Goal: Task Accomplishment & Management: Use online tool/utility

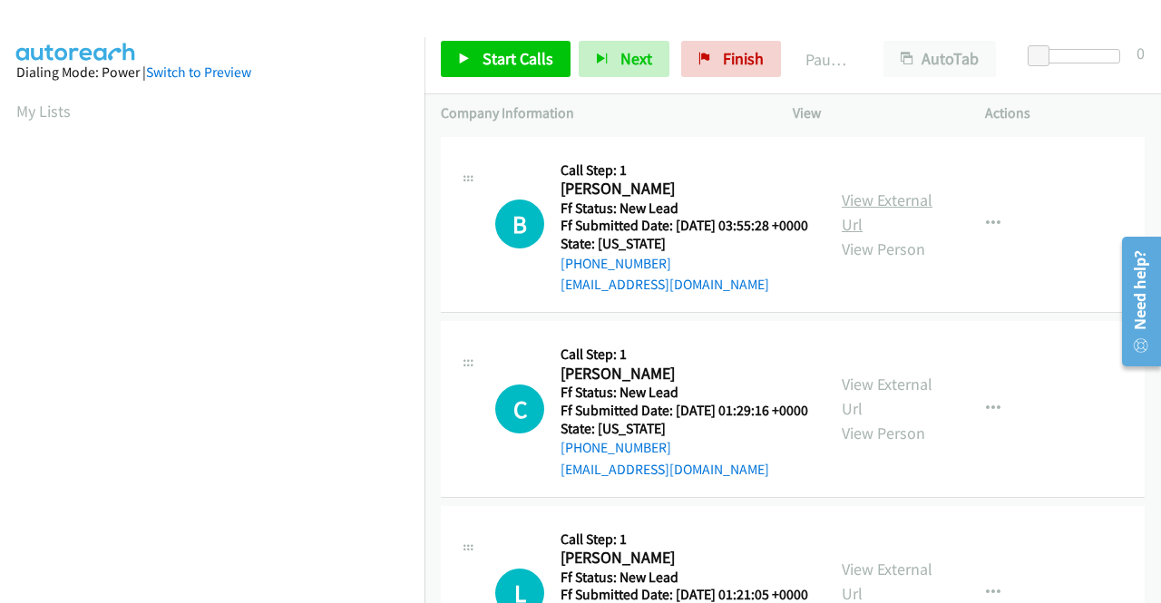
click at [869, 213] on link "View External Url" at bounding box center [887, 212] width 91 height 45
click at [856, 416] on link "View External Url" at bounding box center [887, 396] width 91 height 45
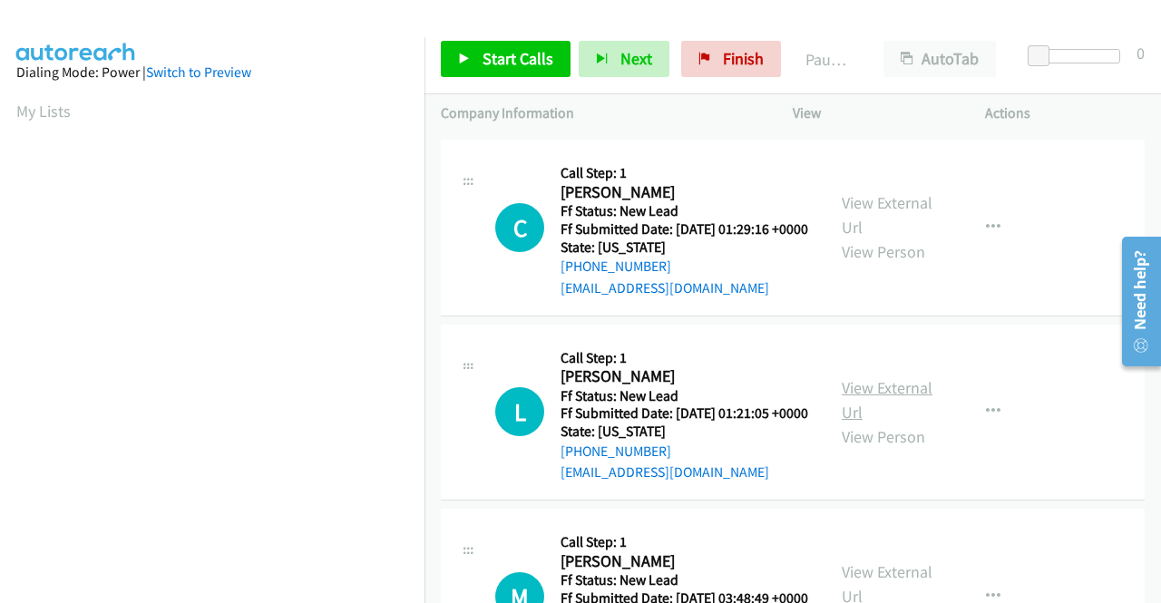
click at [893, 423] on link "View External Url" at bounding box center [887, 399] width 91 height 45
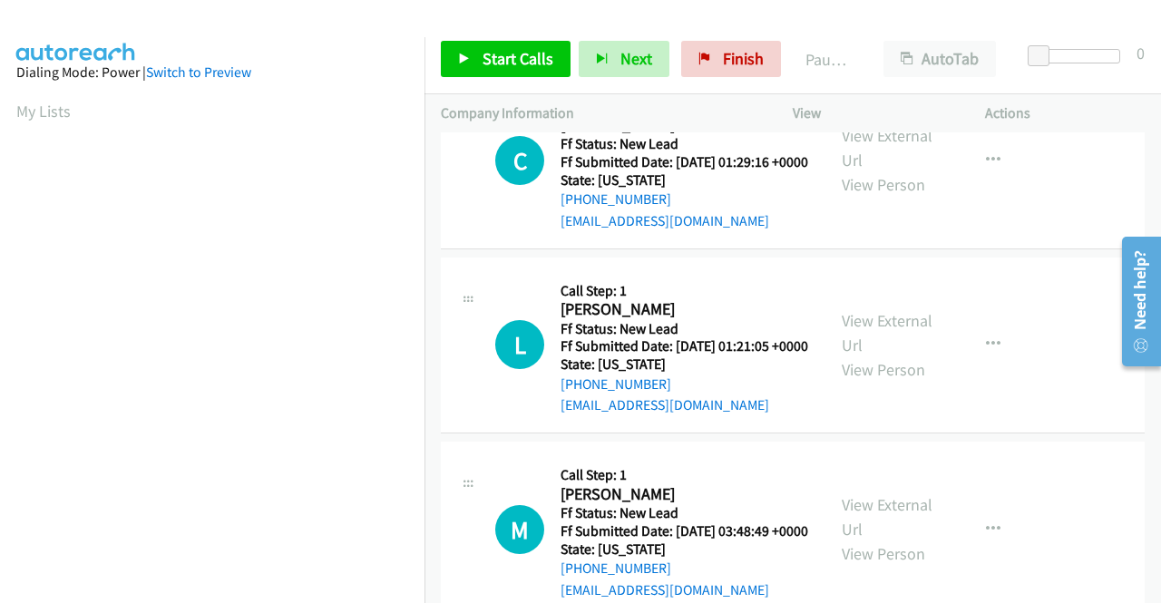
scroll to position [363, 0]
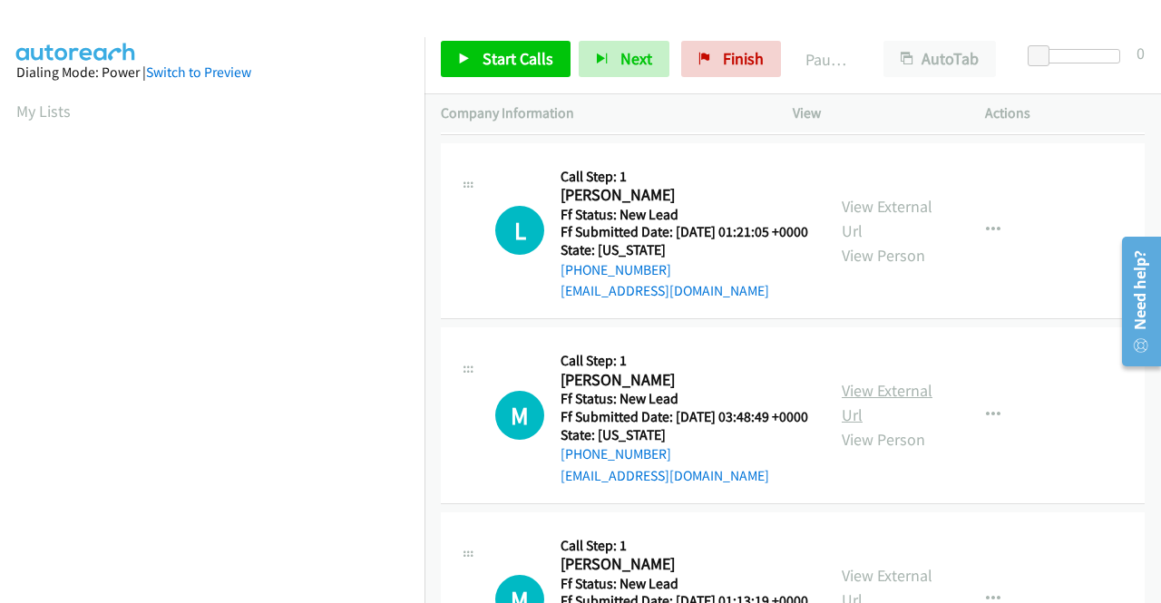
click at [899, 425] on link "View External Url" at bounding box center [887, 402] width 91 height 45
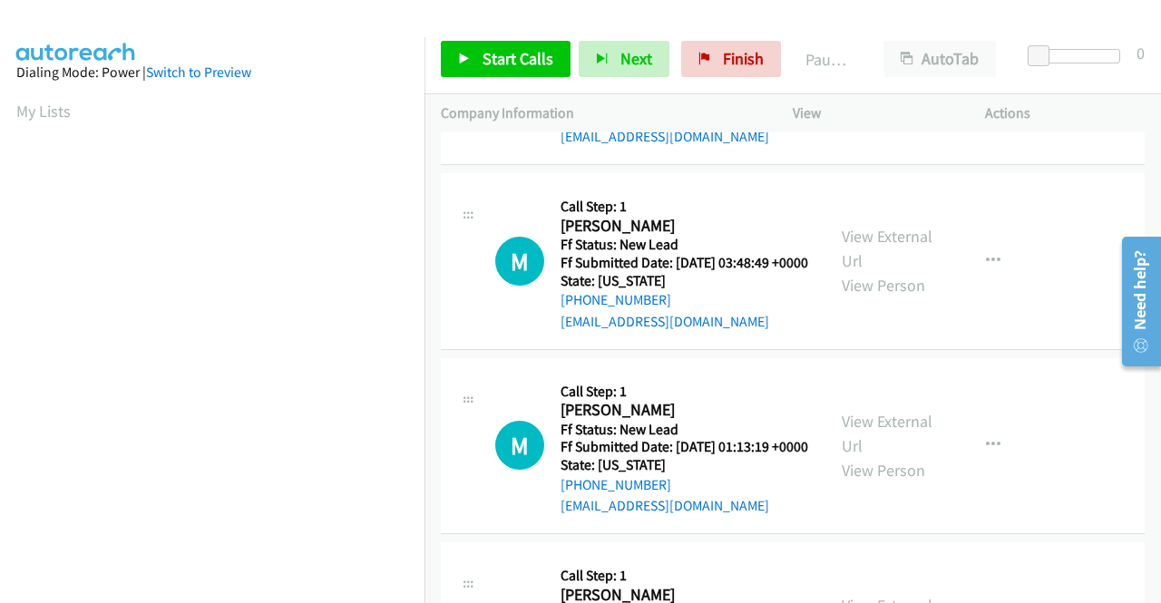
scroll to position [544, 0]
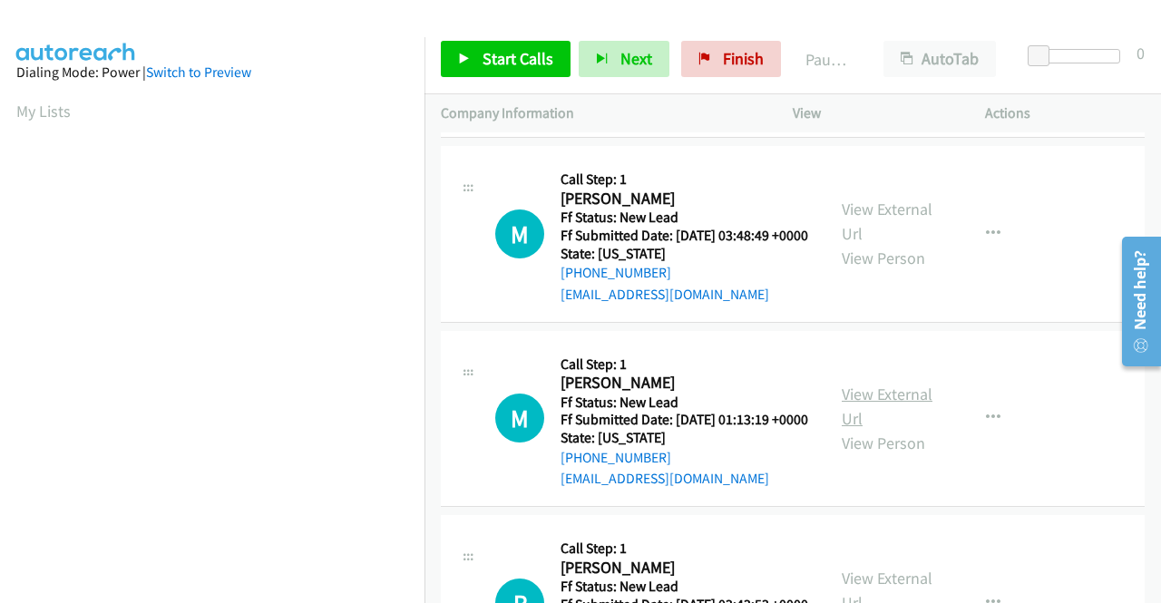
click at [874, 429] on link "View External Url" at bounding box center [887, 406] width 91 height 45
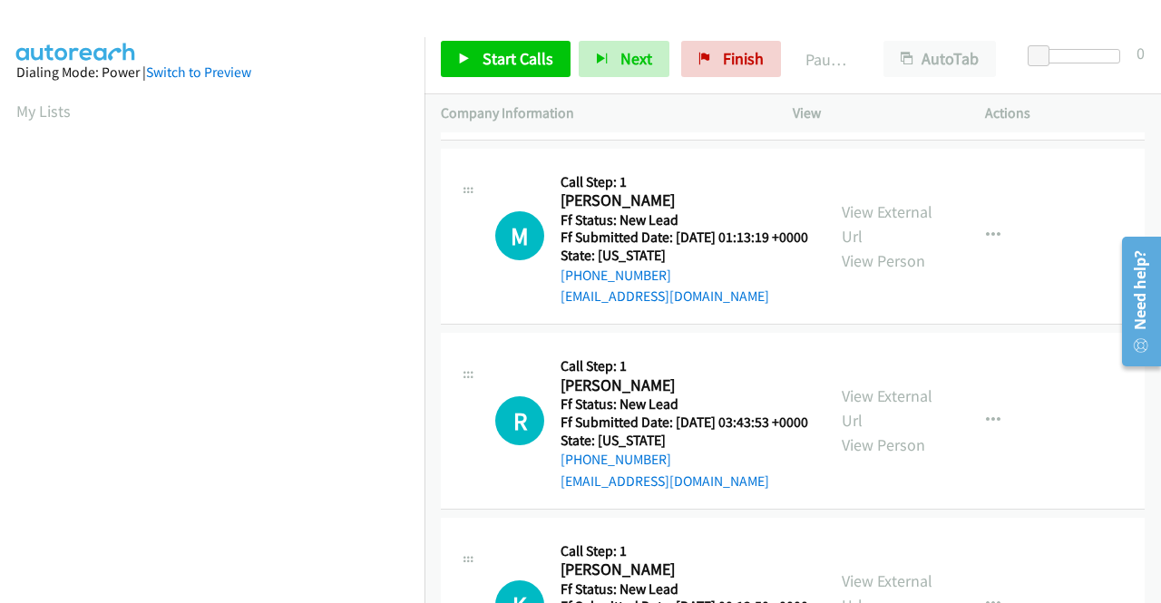
scroll to position [816, 0]
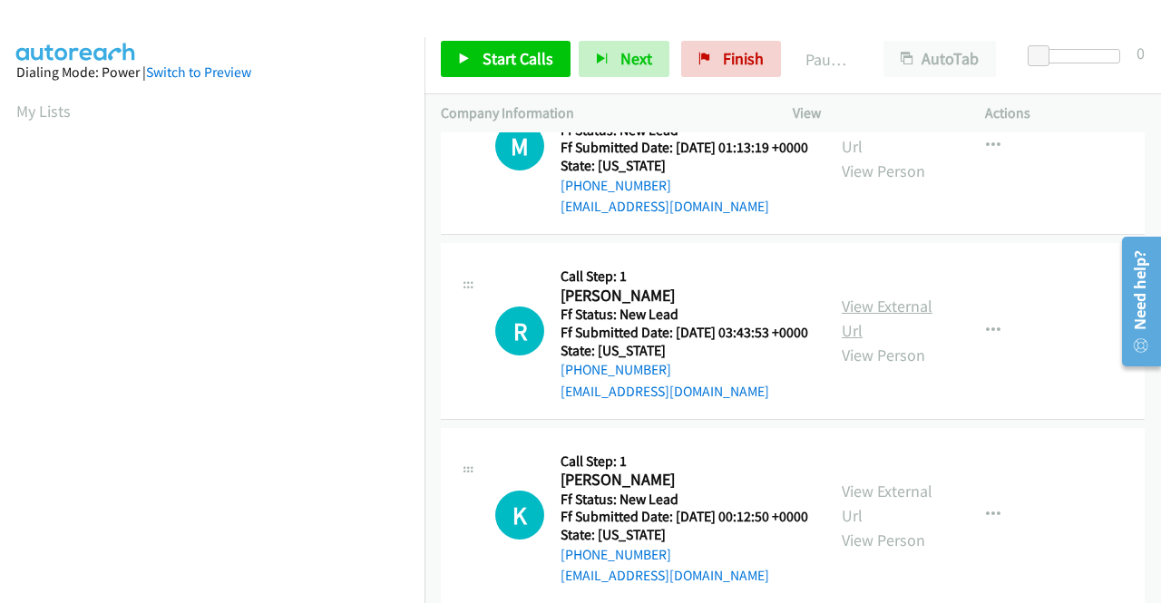
click at [856, 341] on link "View External Url" at bounding box center [887, 318] width 91 height 45
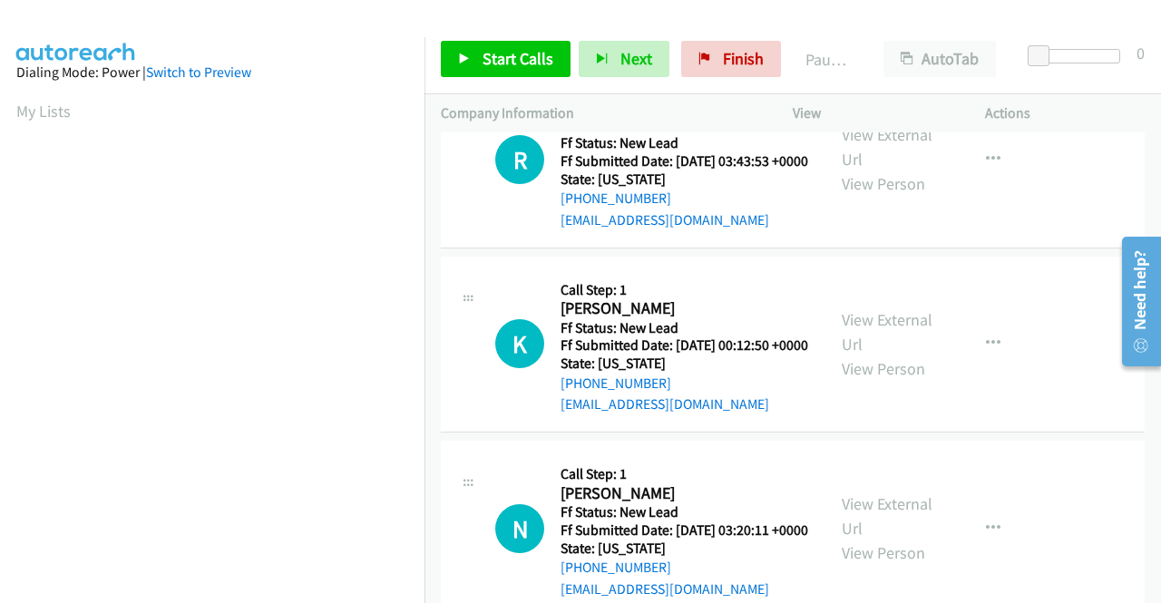
scroll to position [1089, 0]
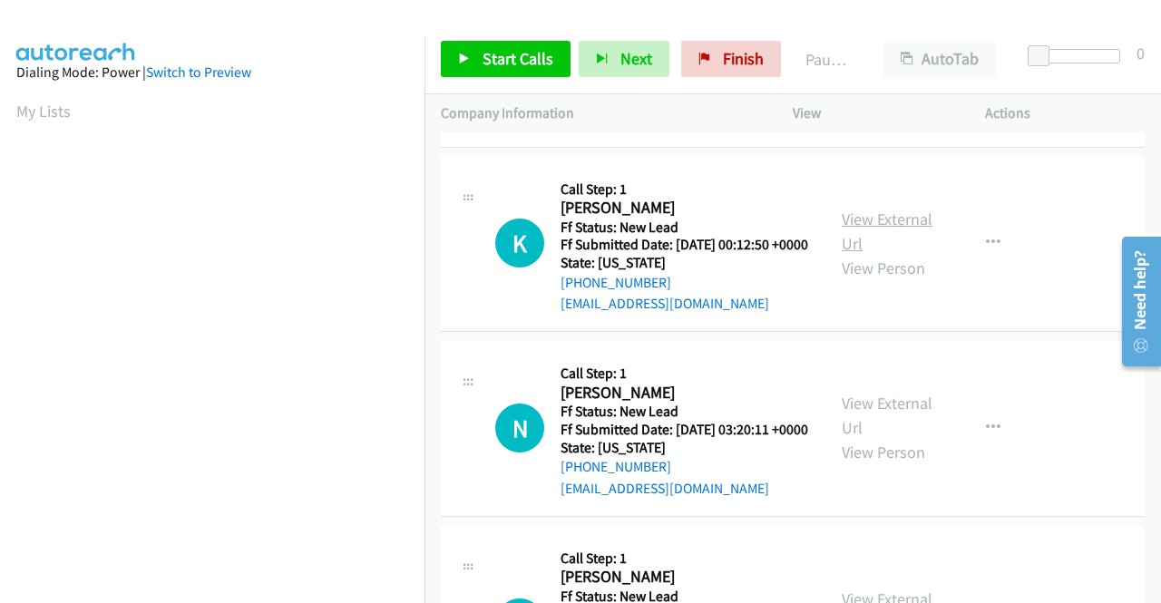
click at [849, 254] on link "View External Url" at bounding box center [887, 231] width 91 height 45
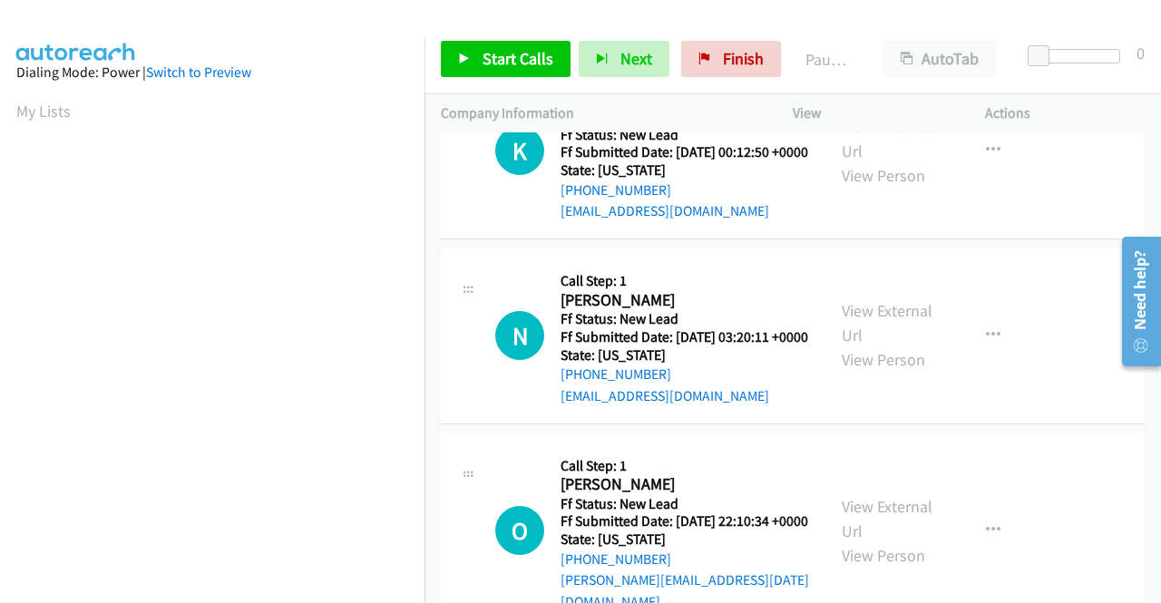
scroll to position [1270, 0]
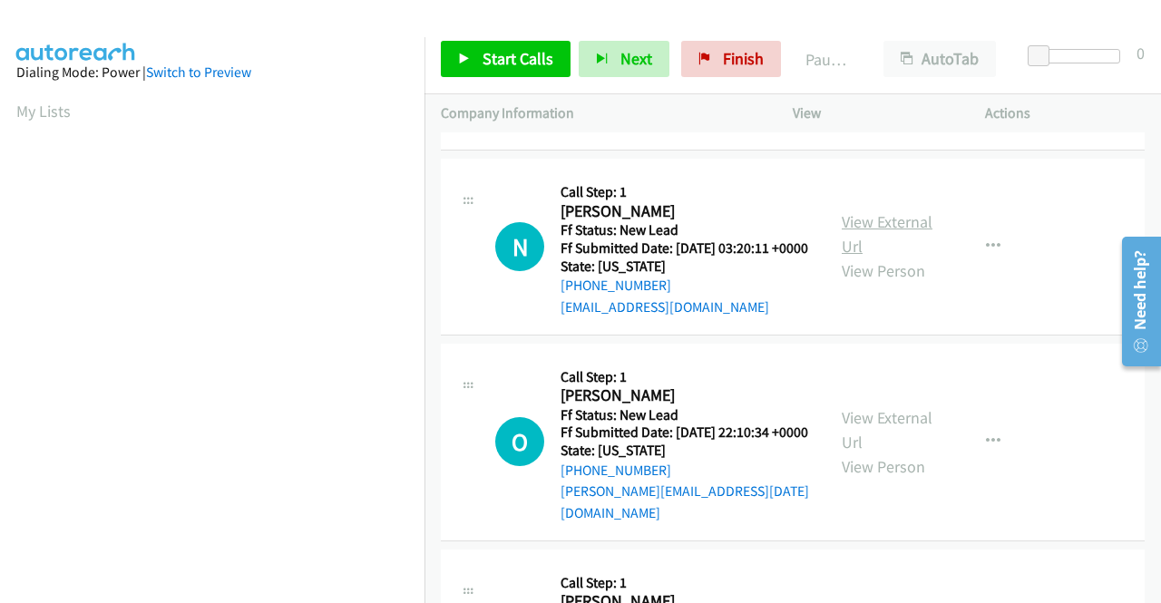
click at [851, 257] on link "View External Url" at bounding box center [887, 233] width 91 height 45
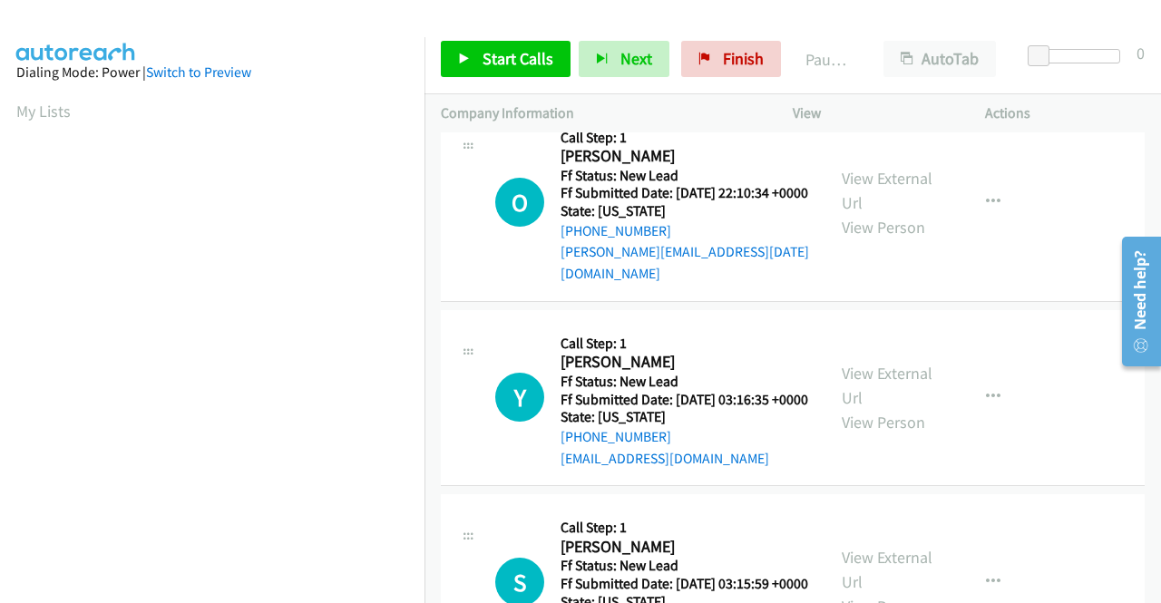
scroll to position [1542, 0]
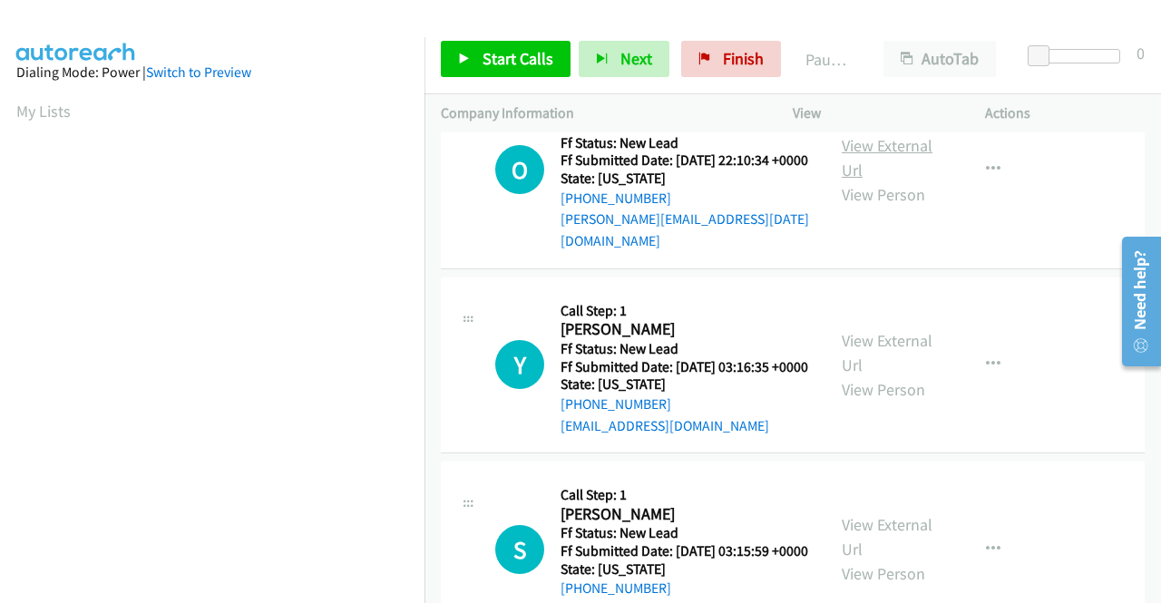
click at [853, 181] on link "View External Url" at bounding box center [887, 157] width 91 height 45
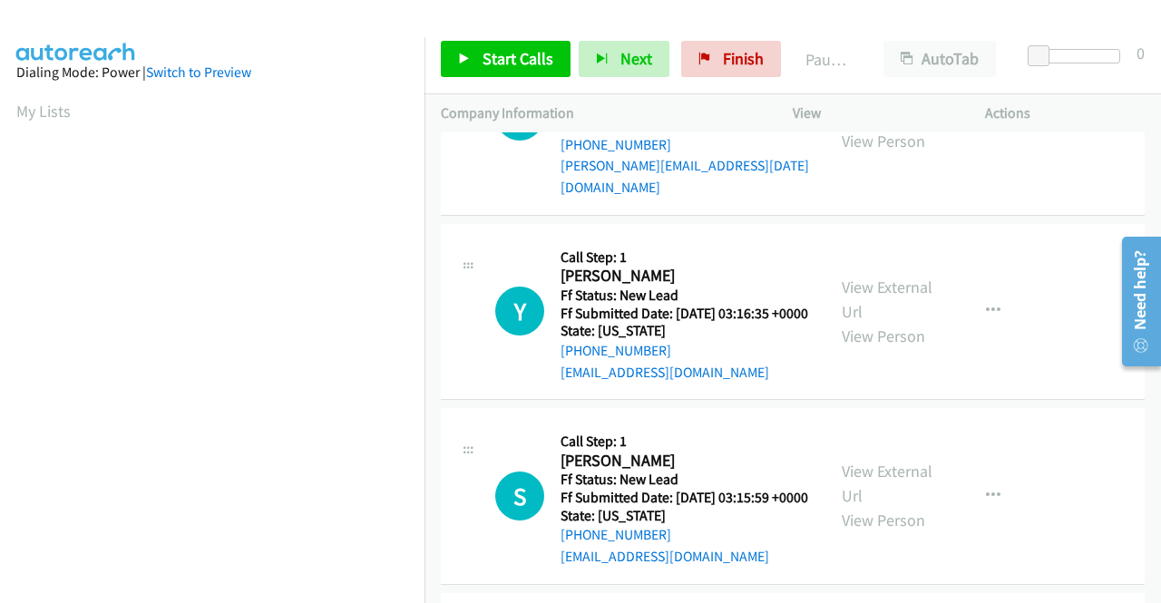
scroll to position [1633, 0]
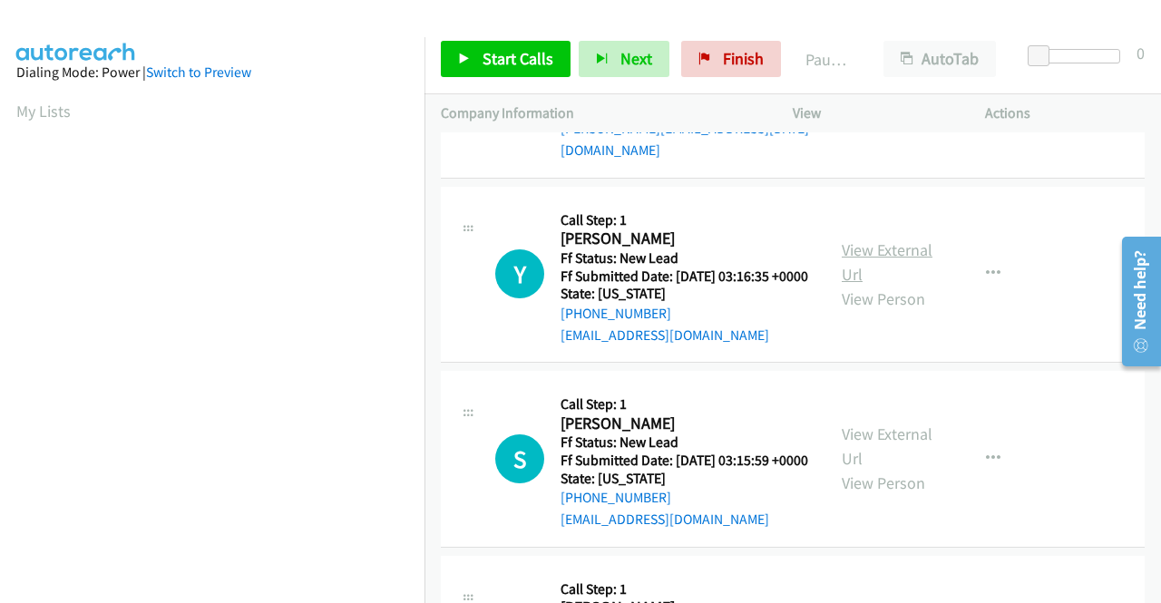
click at [858, 285] on link "View External Url" at bounding box center [887, 261] width 91 height 45
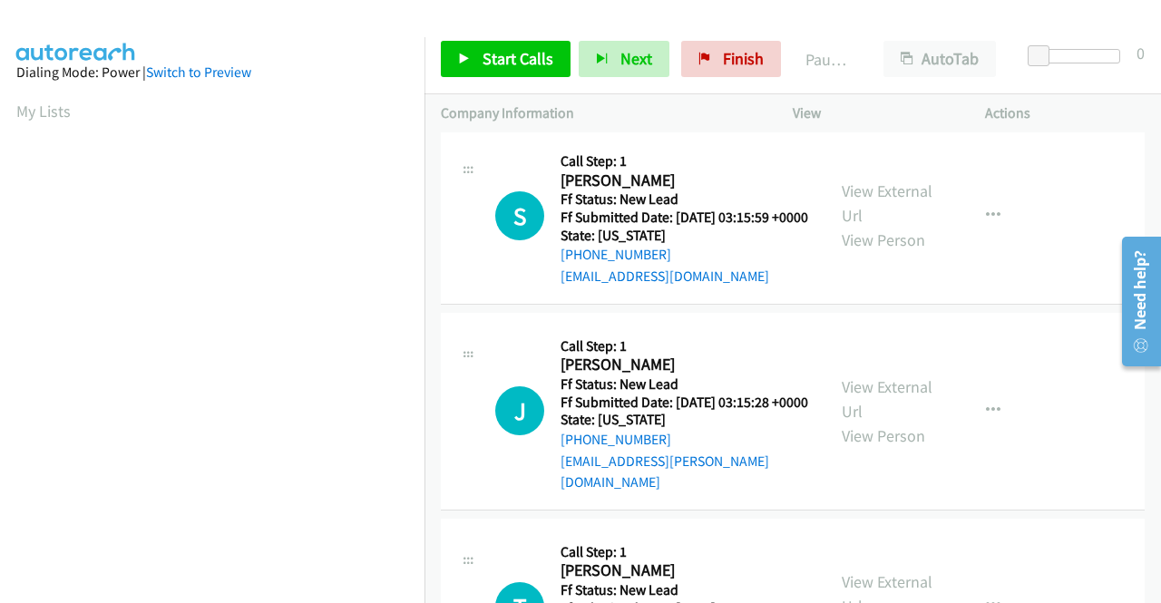
scroll to position [1905, 0]
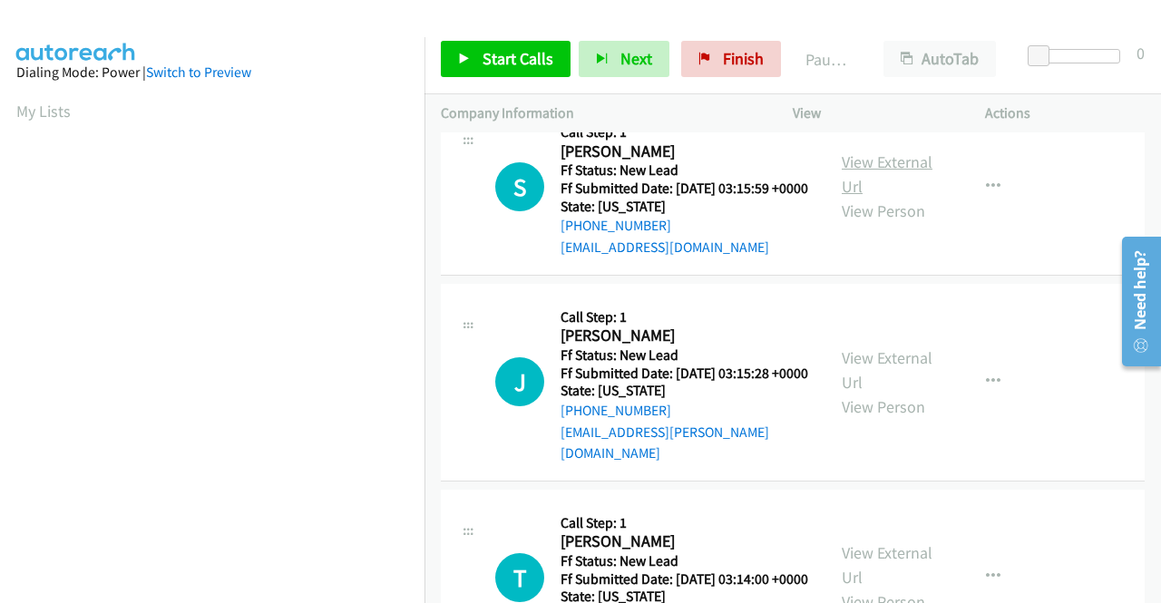
click at [848, 197] on link "View External Url" at bounding box center [887, 173] width 91 height 45
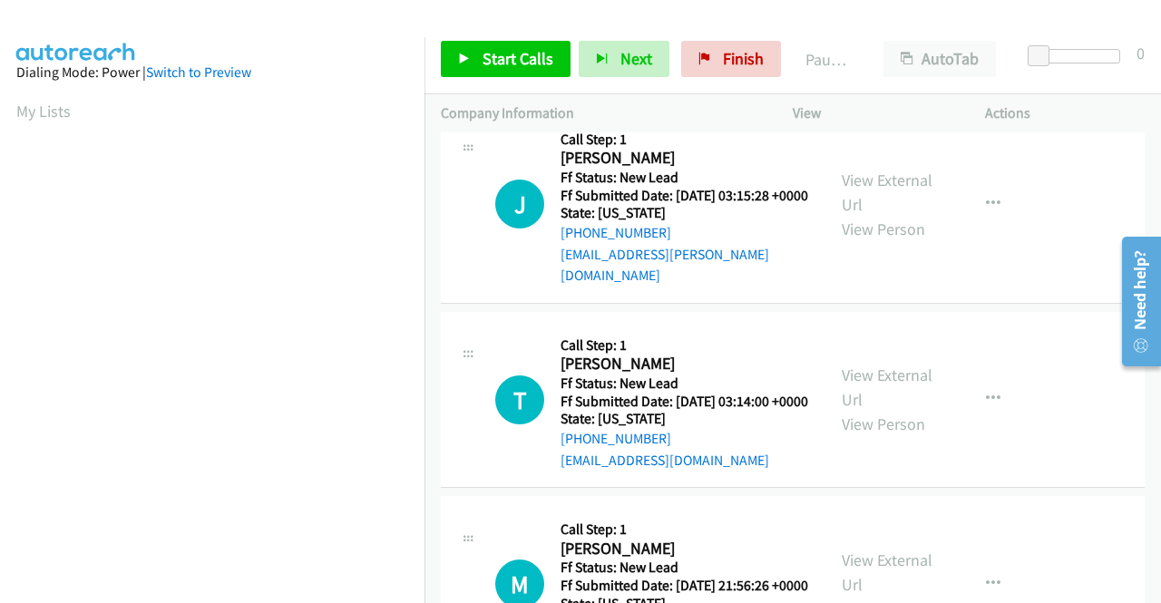
scroll to position [2086, 0]
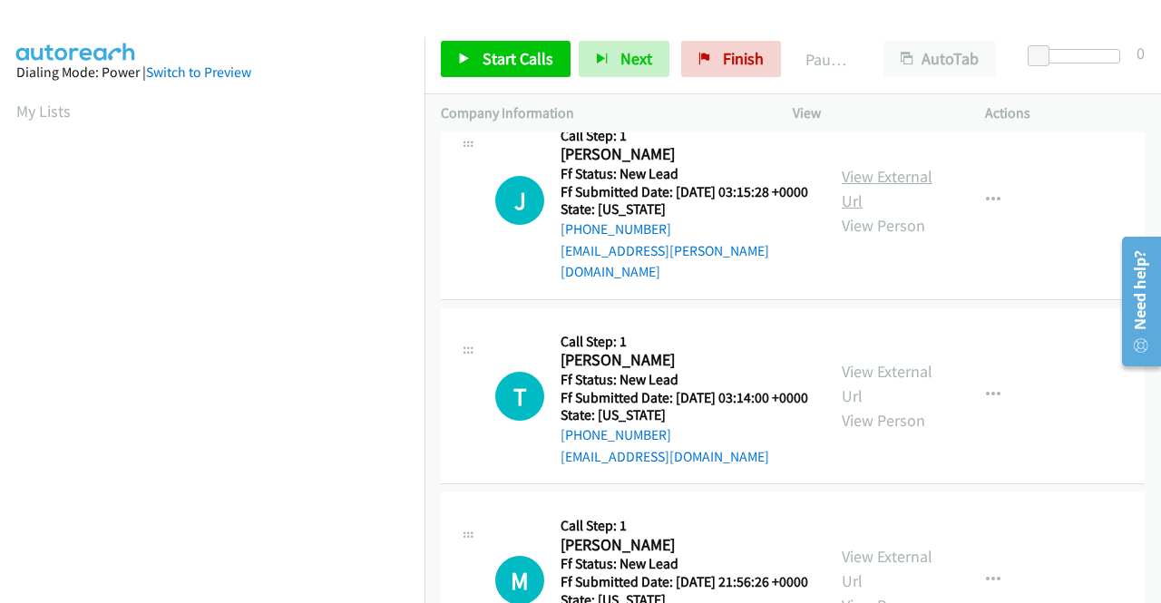
click at [842, 211] on link "View External Url" at bounding box center [887, 188] width 91 height 45
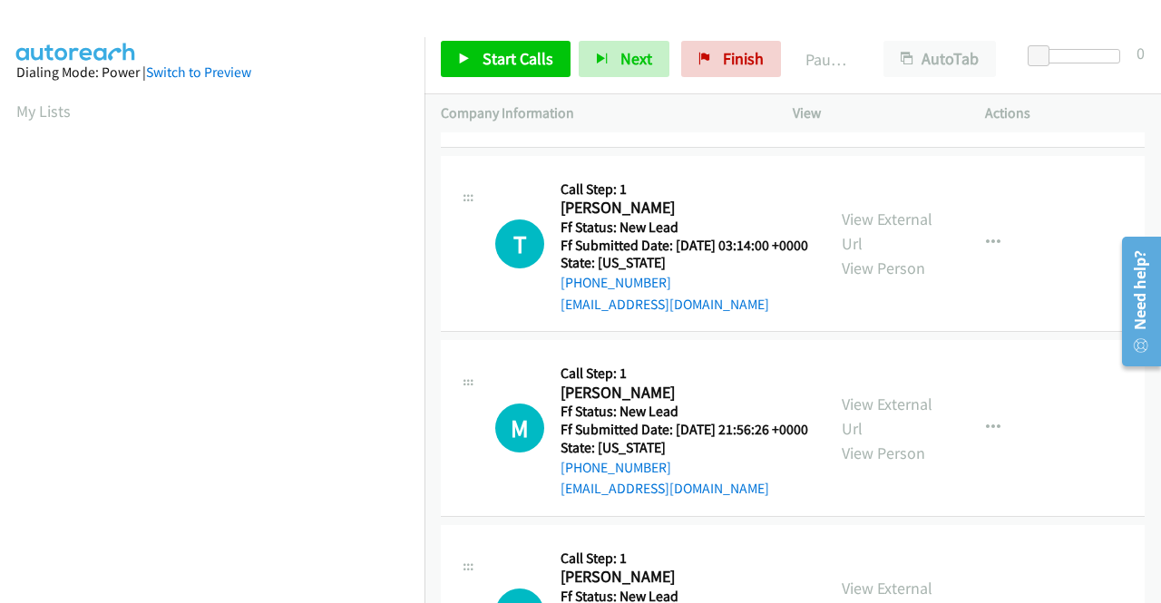
scroll to position [2268, 0]
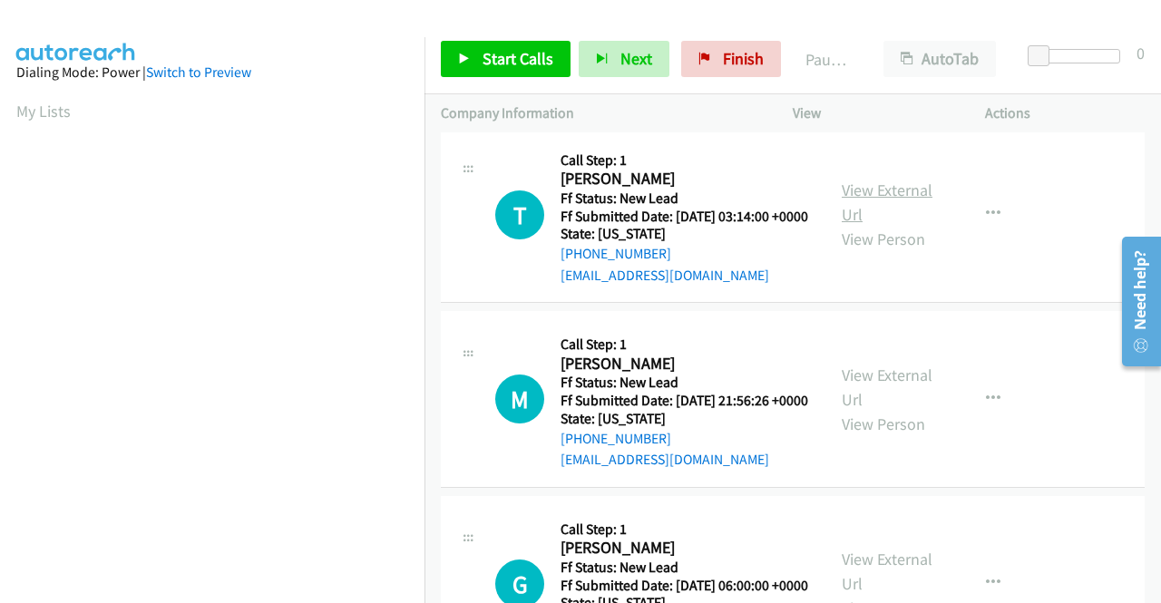
click at [884, 225] on link "View External Url" at bounding box center [887, 202] width 91 height 45
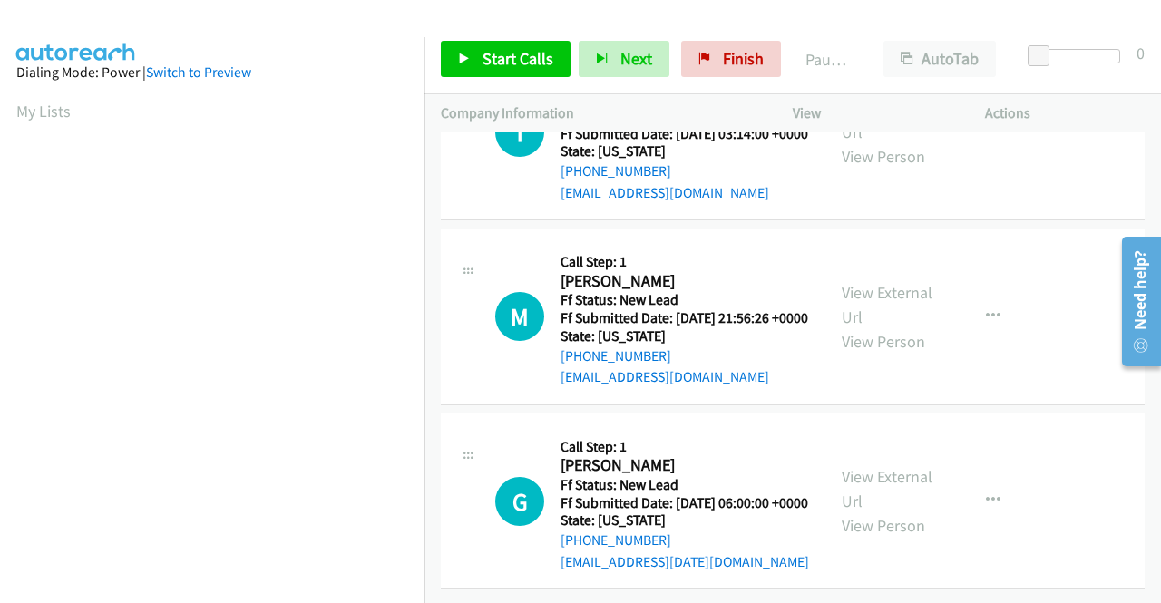
scroll to position [2540, 0]
click at [850, 299] on link "View External Url" at bounding box center [887, 304] width 91 height 45
click at [873, 466] on link "View External Url" at bounding box center [887, 488] width 91 height 45
click at [975, 485] on button "button" at bounding box center [993, 501] width 49 height 36
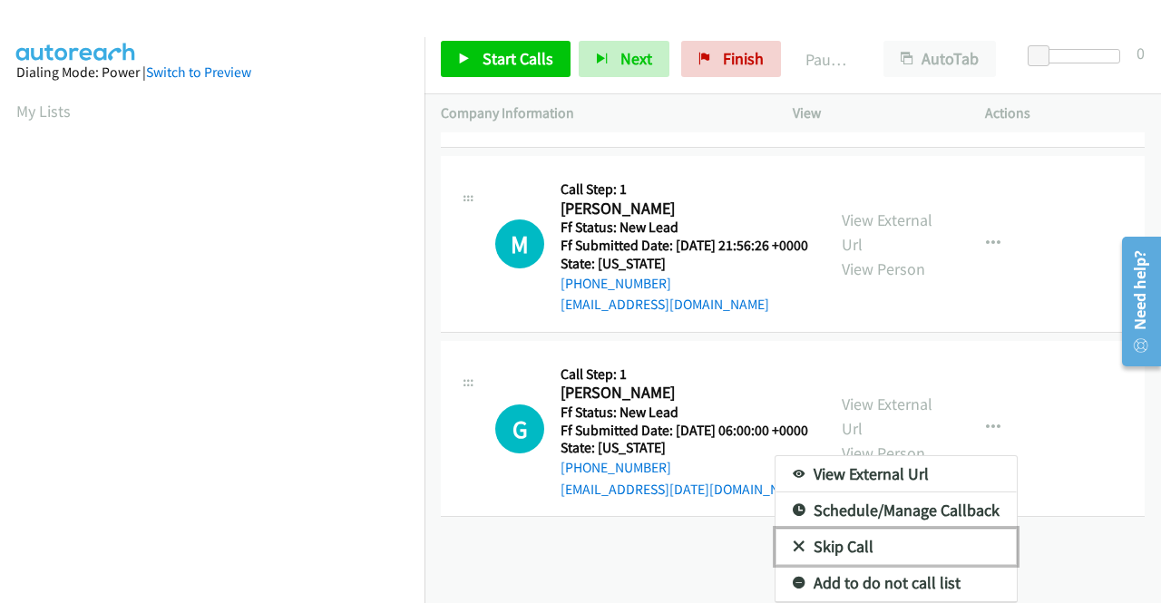
click at [904, 529] on link "Skip Call" at bounding box center [896, 547] width 241 height 36
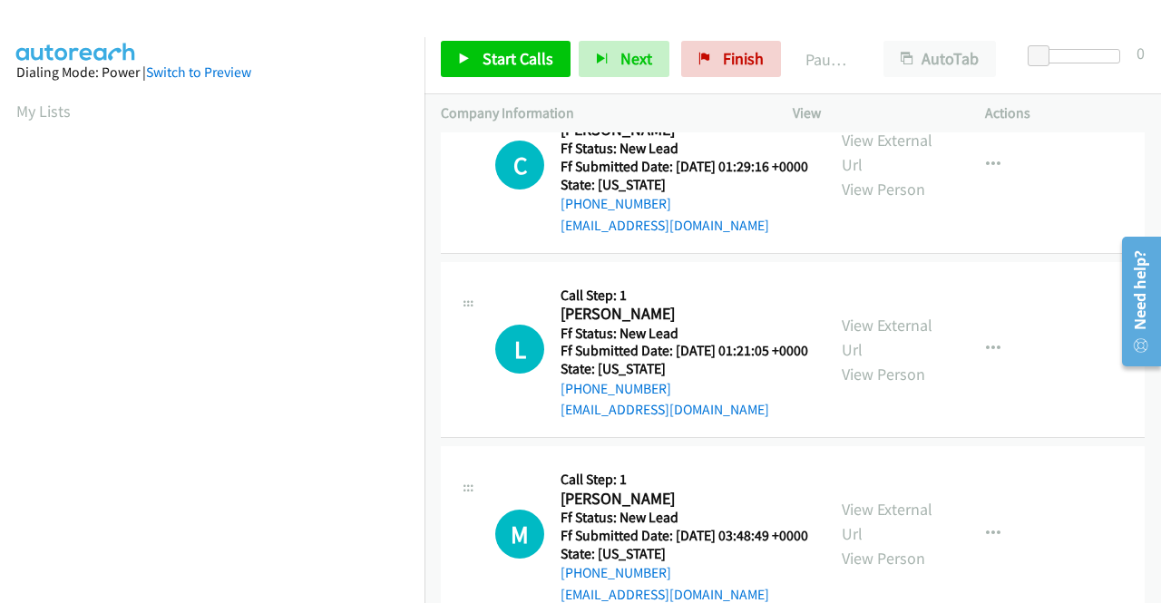
scroll to position [0, 0]
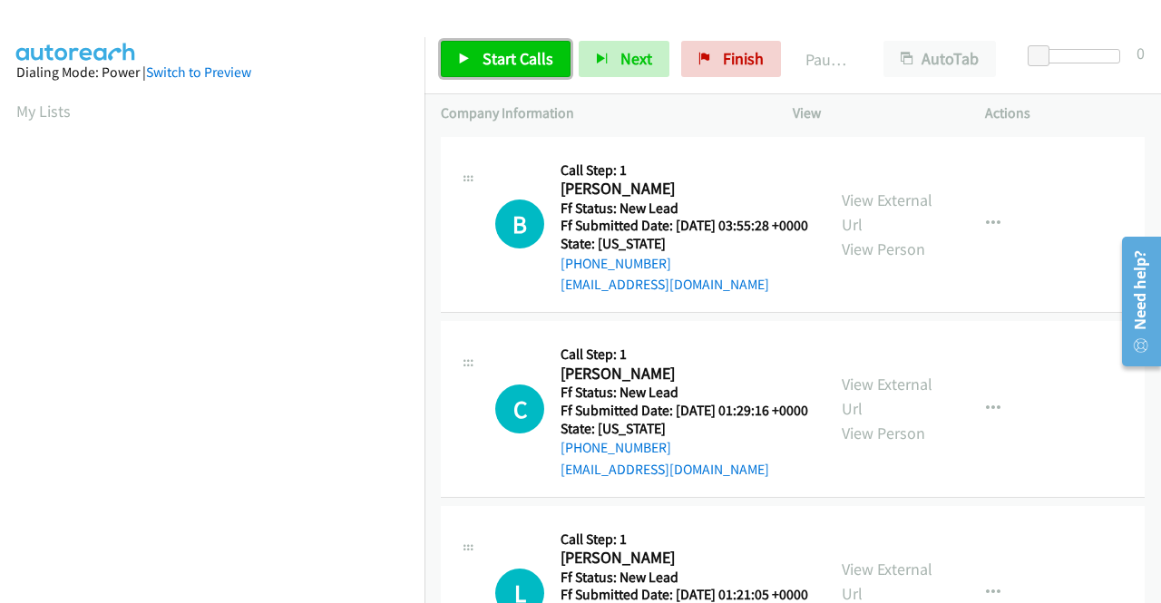
click at [519, 53] on span "Start Calls" at bounding box center [518, 58] width 71 height 21
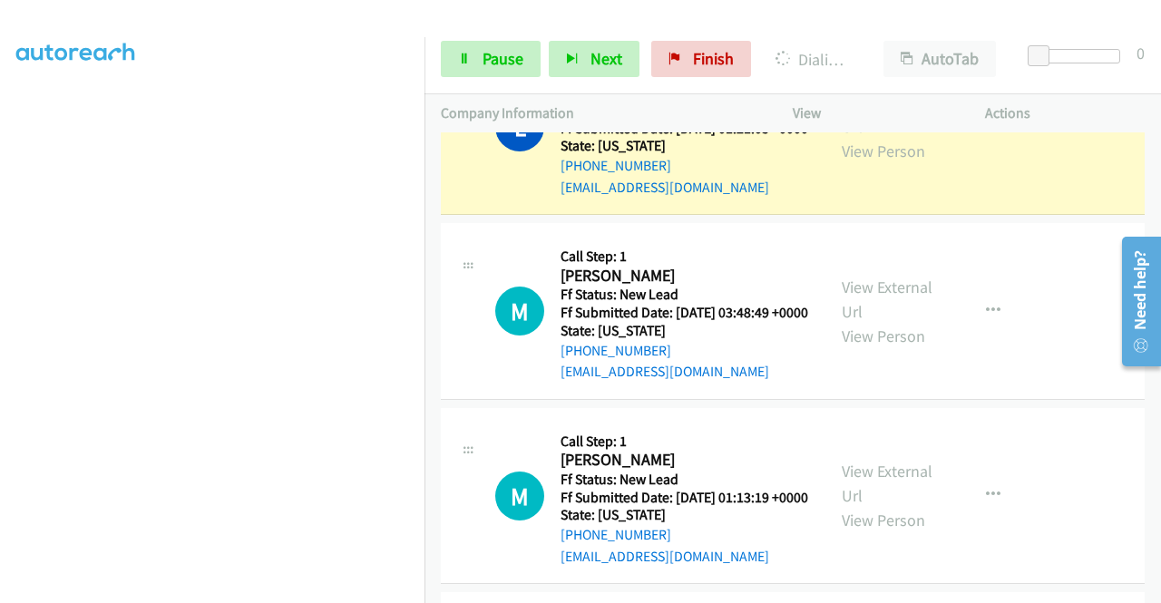
scroll to position [414, 0]
click at [492, 55] on span "Pause" at bounding box center [503, 58] width 41 height 21
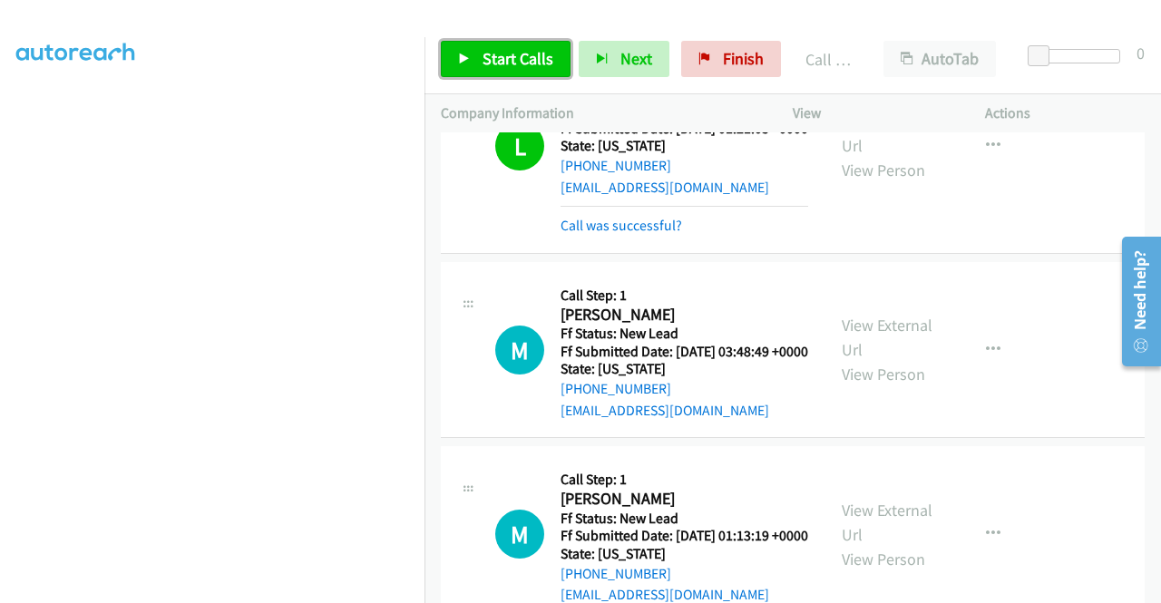
click at [483, 52] on span "Start Calls" at bounding box center [518, 58] width 71 height 21
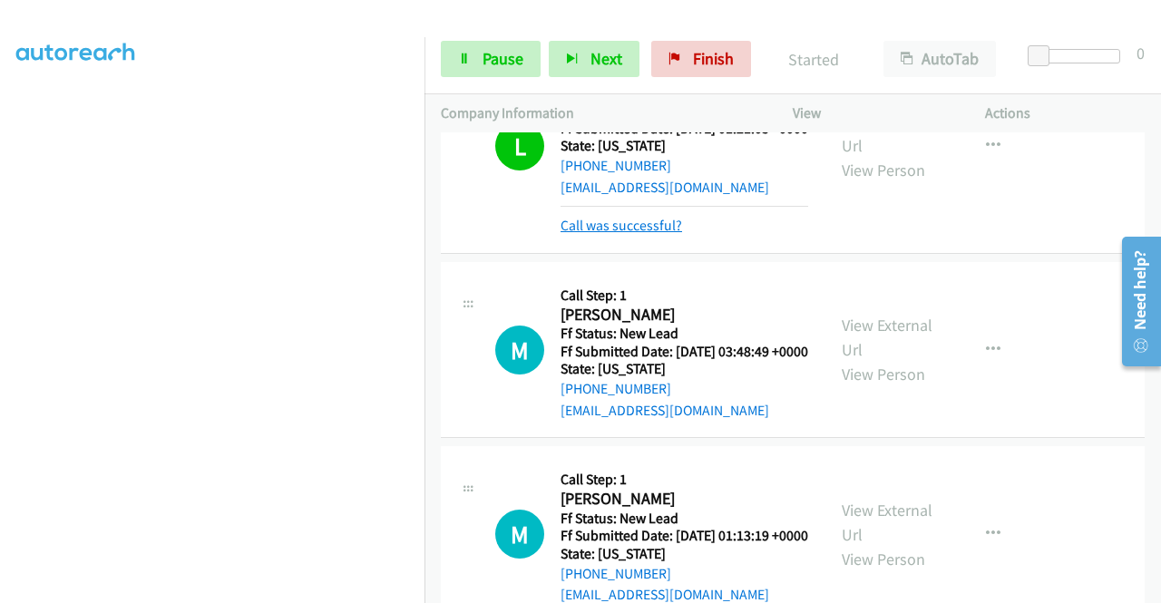
click at [668, 234] on link "Call was successful?" at bounding box center [622, 225] width 122 height 17
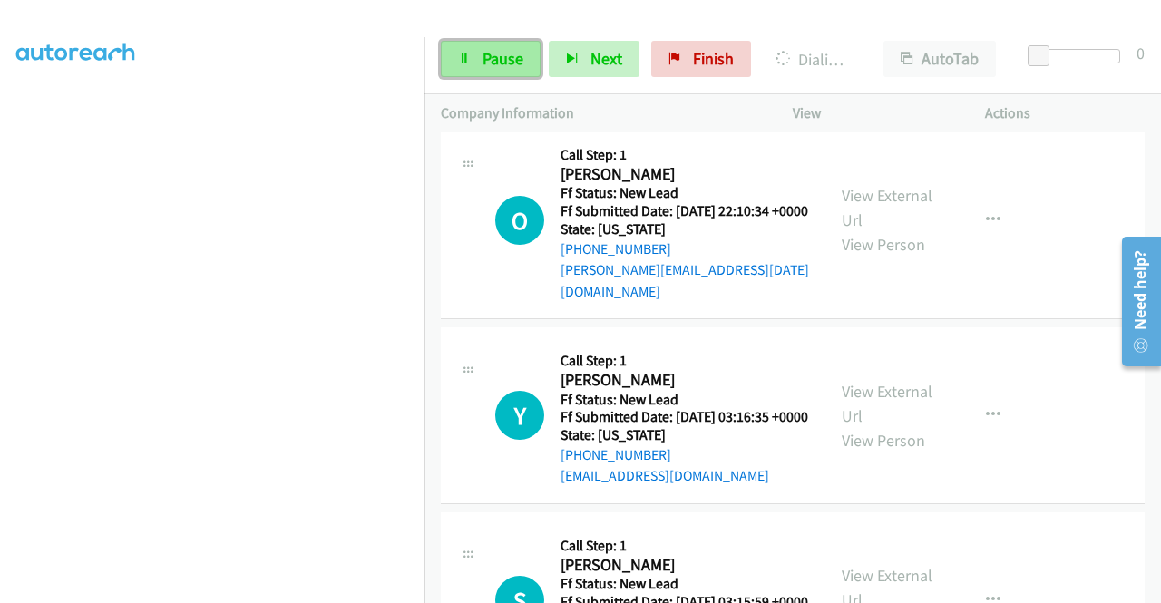
click at [511, 72] on link "Pause" at bounding box center [491, 59] width 100 height 36
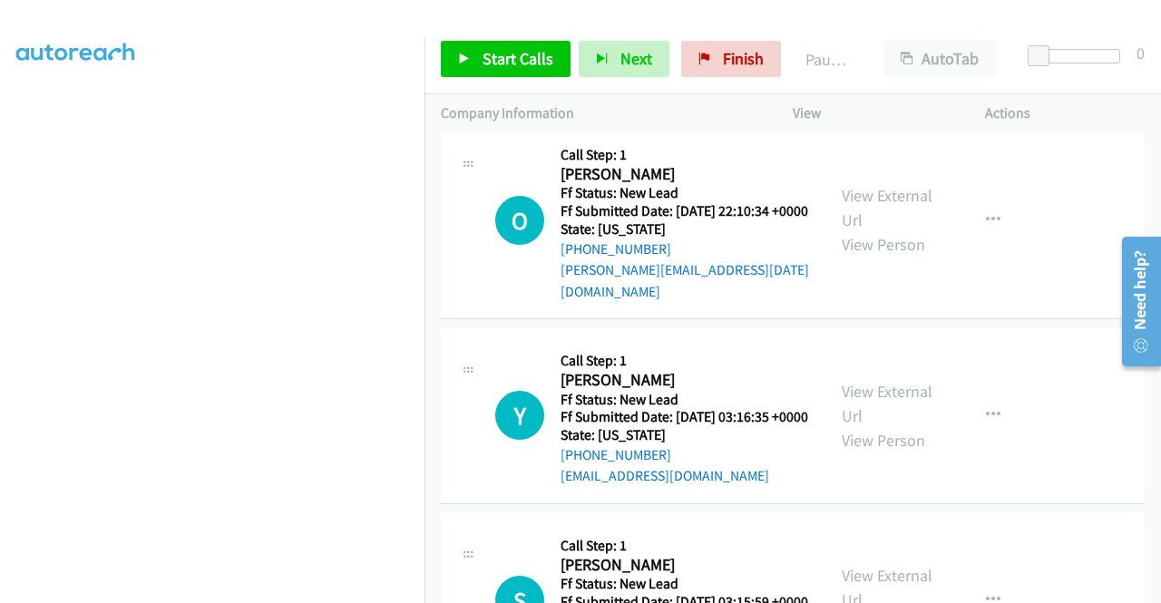
scroll to position [1742, 0]
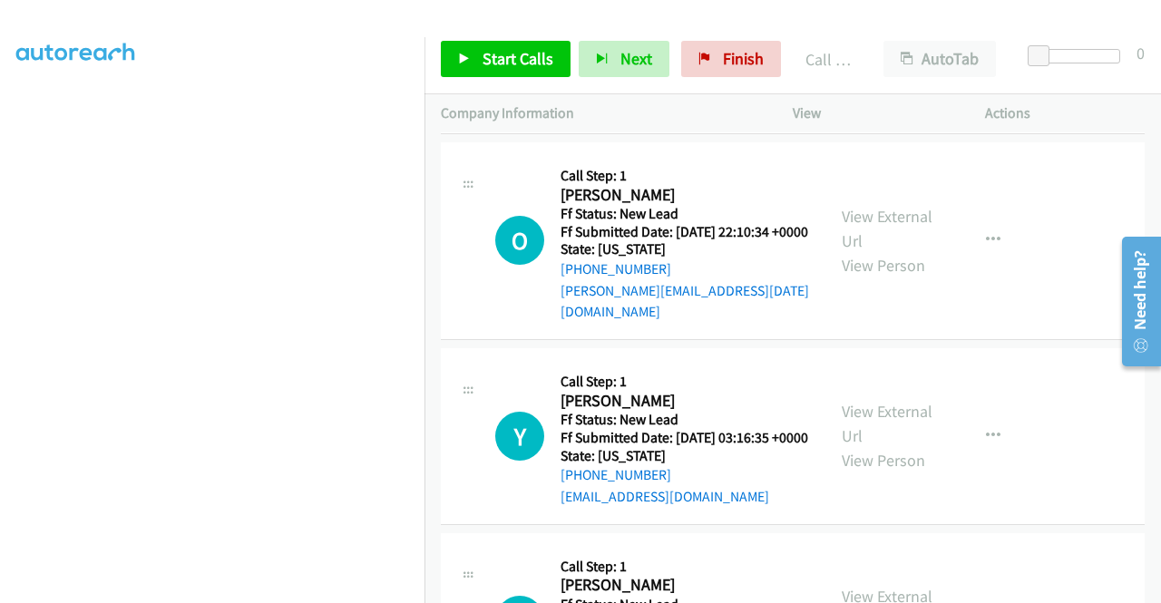
click at [617, 114] on link "Call was successful?" at bounding box center [622, 105] width 122 height 17
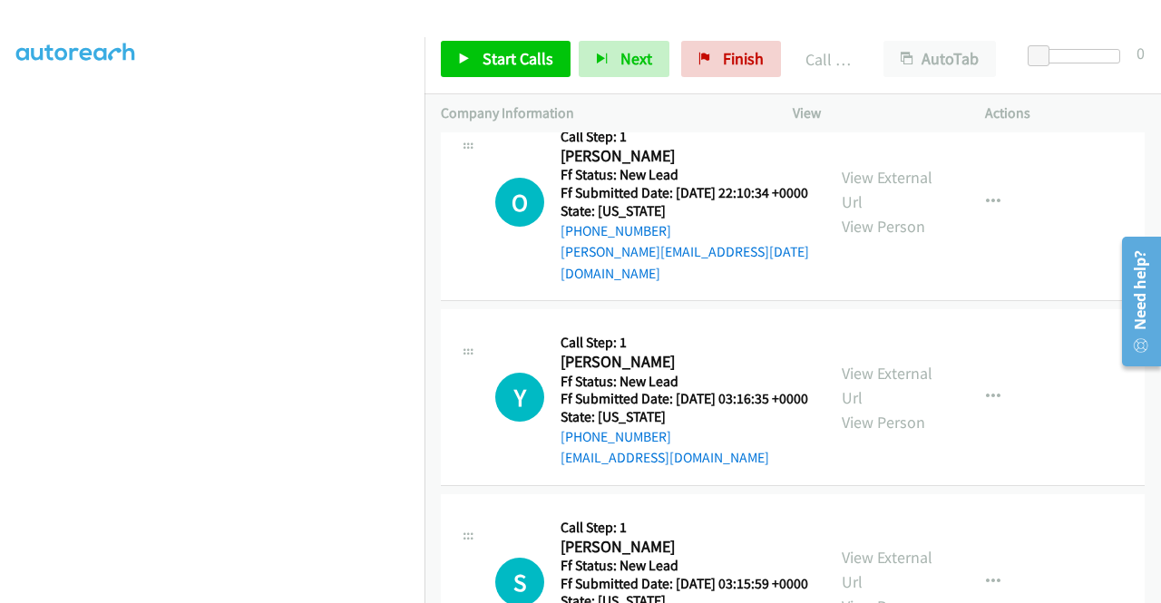
scroll to position [1724, 0]
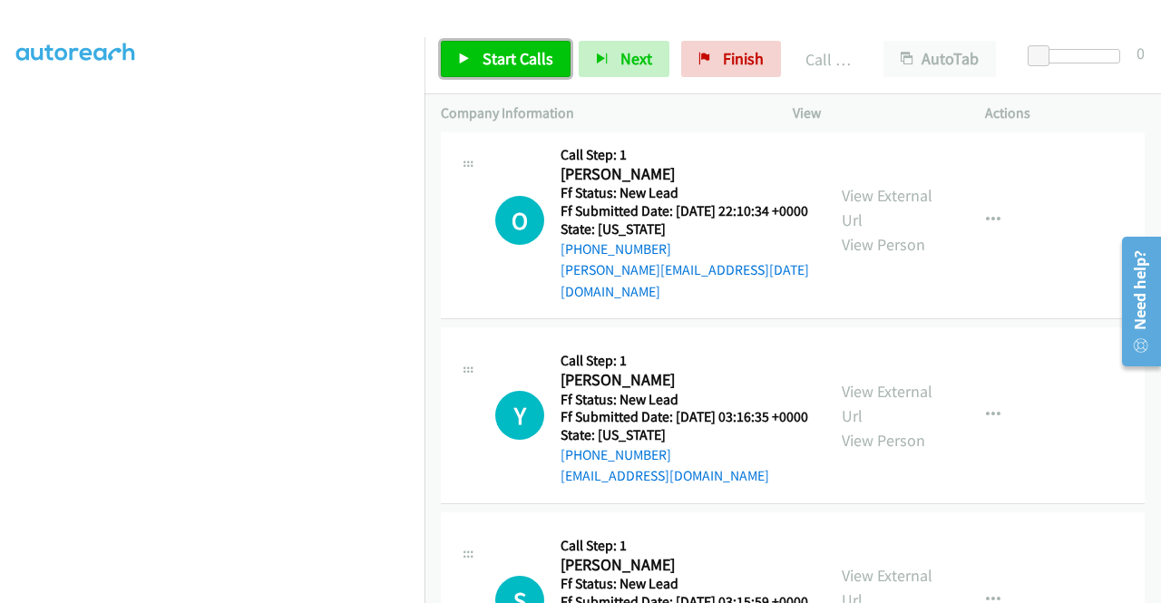
click at [550, 72] on link "Start Calls" at bounding box center [506, 59] width 130 height 36
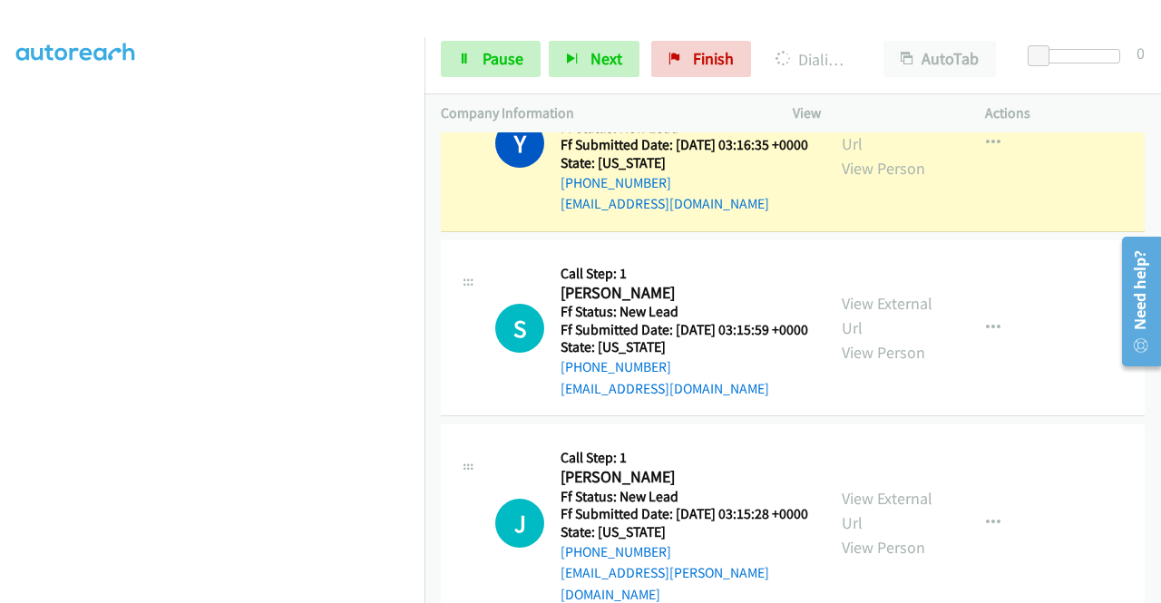
scroll to position [414, 0]
click at [490, 64] on span "Pause" at bounding box center [503, 58] width 41 height 21
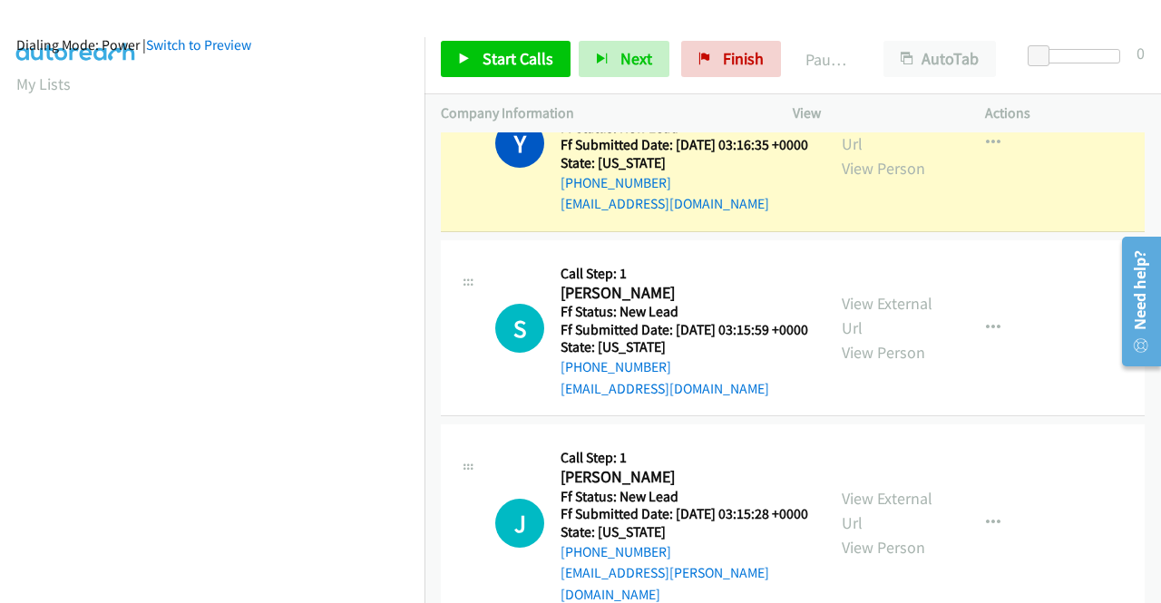
scroll to position [0, 0]
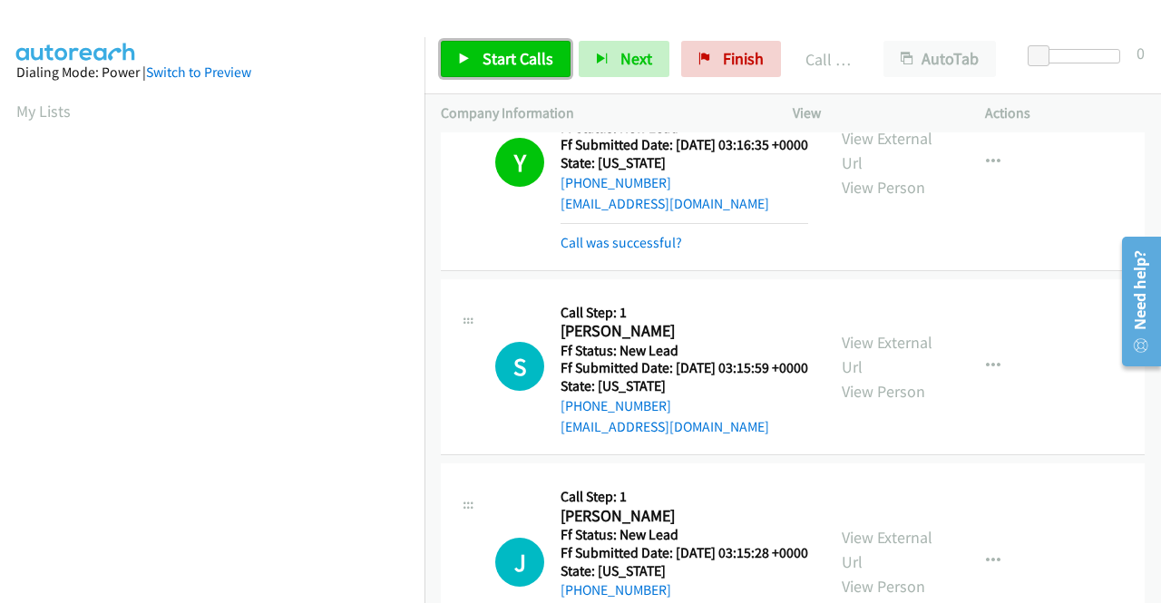
click at [513, 57] on span "Start Calls" at bounding box center [518, 58] width 71 height 21
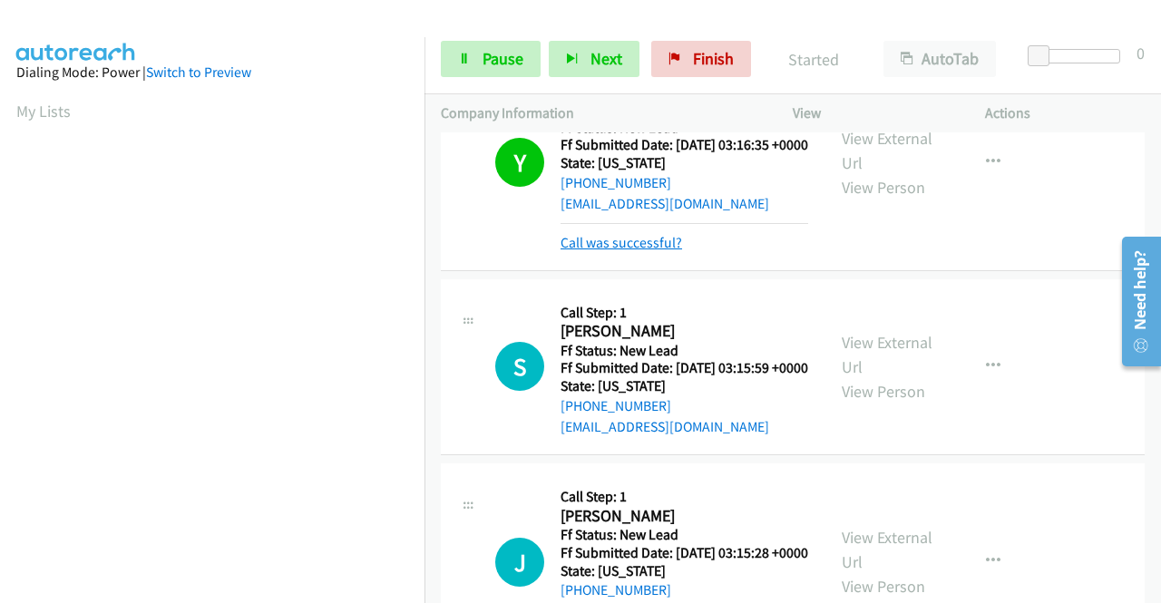
click at [626, 251] on link "Call was successful?" at bounding box center [622, 242] width 122 height 17
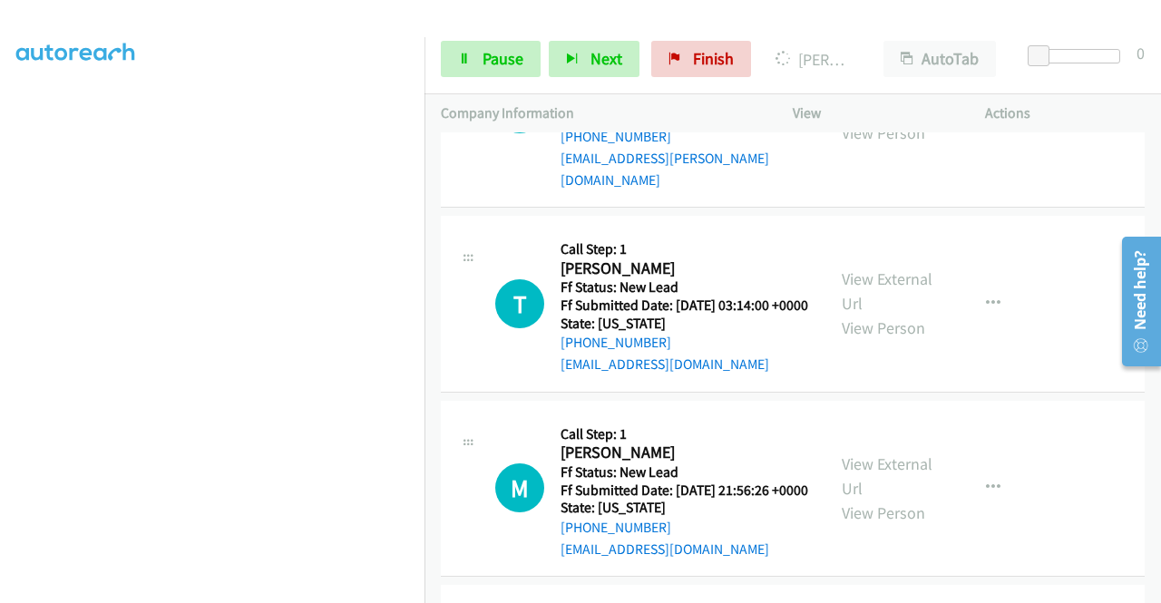
scroll to position [363, 0]
click at [523, 64] on link "Pause" at bounding box center [491, 59] width 100 height 36
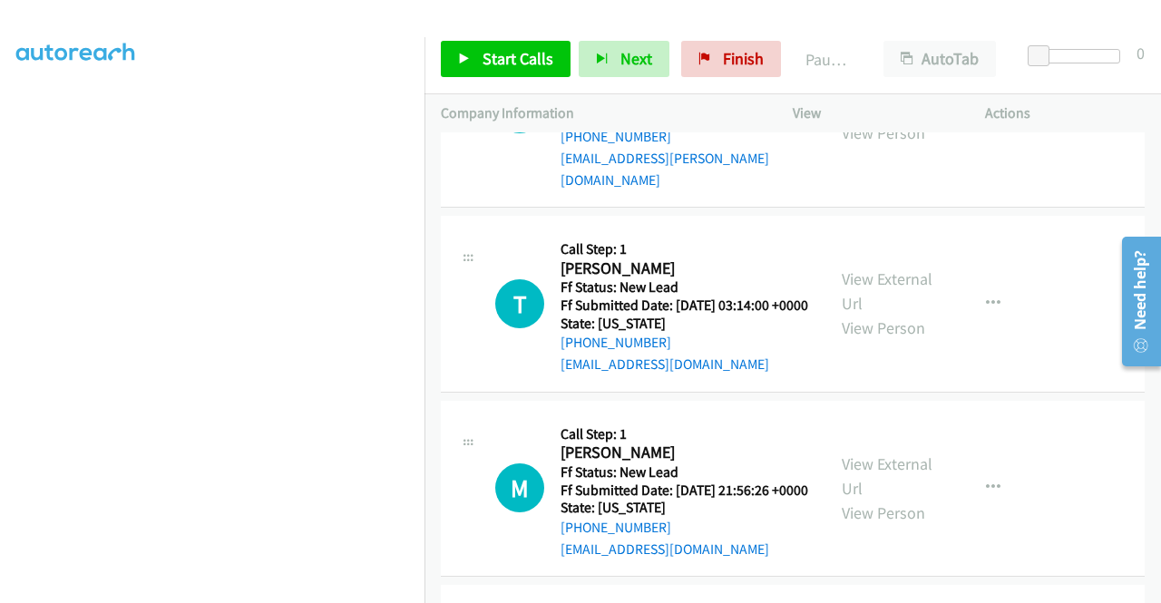
scroll to position [0, 0]
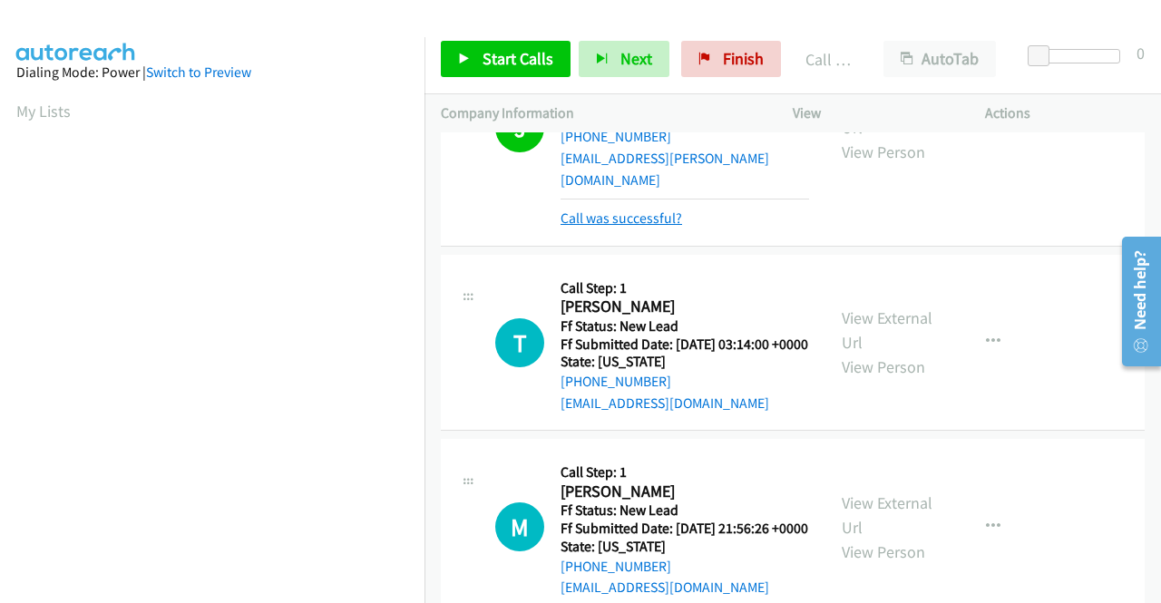
click at [603, 227] on link "Call was successful?" at bounding box center [622, 218] width 122 height 17
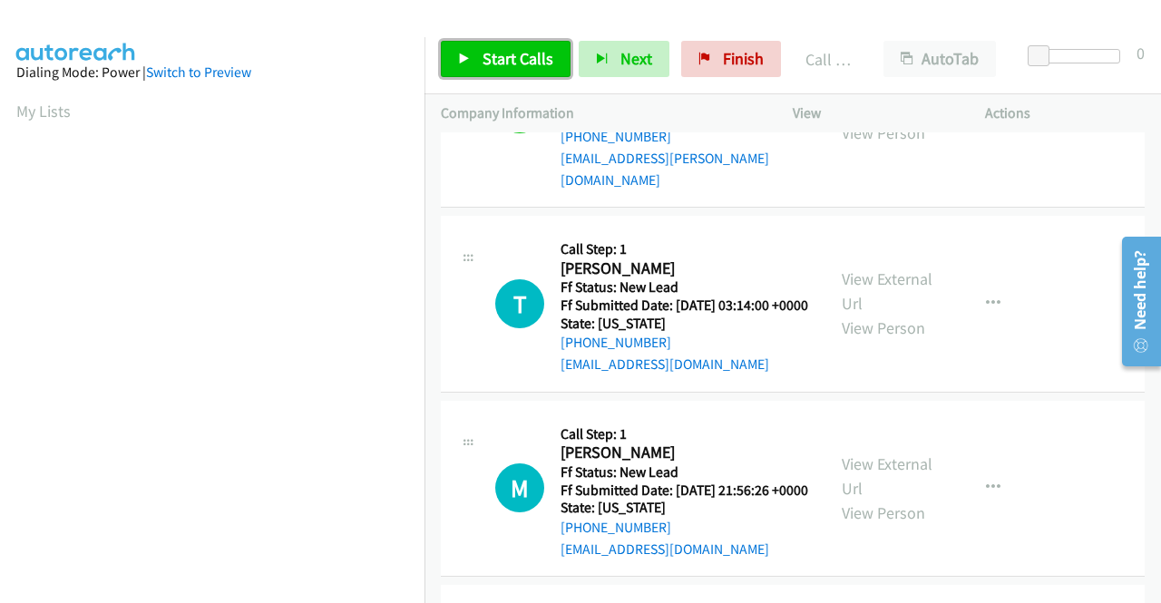
click at [533, 71] on link "Start Calls" at bounding box center [506, 59] width 130 height 36
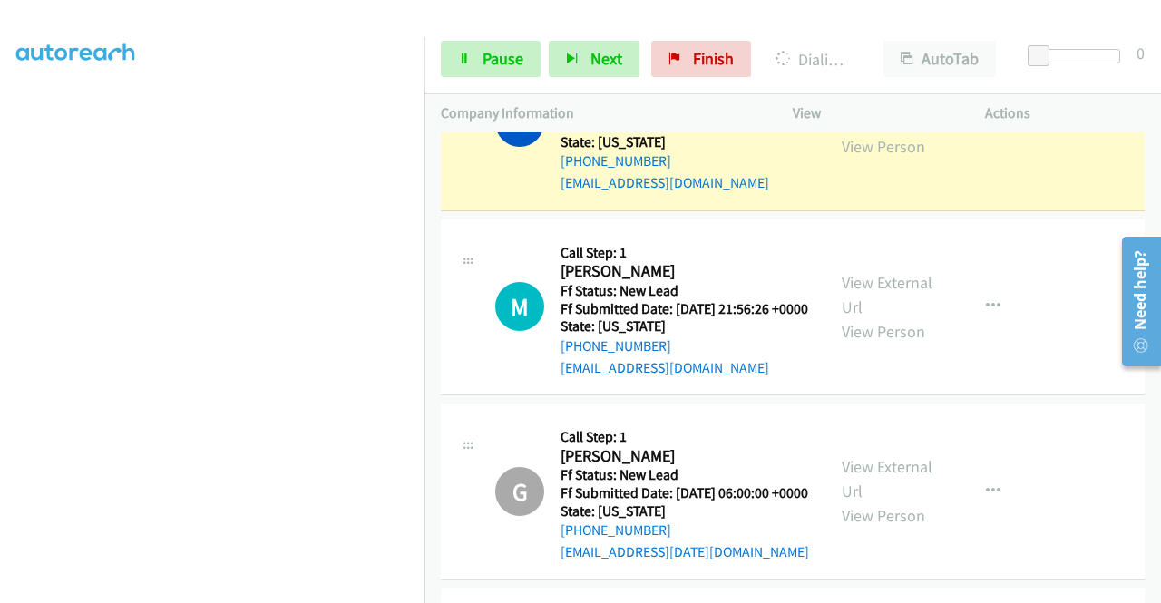
scroll to position [2722, 0]
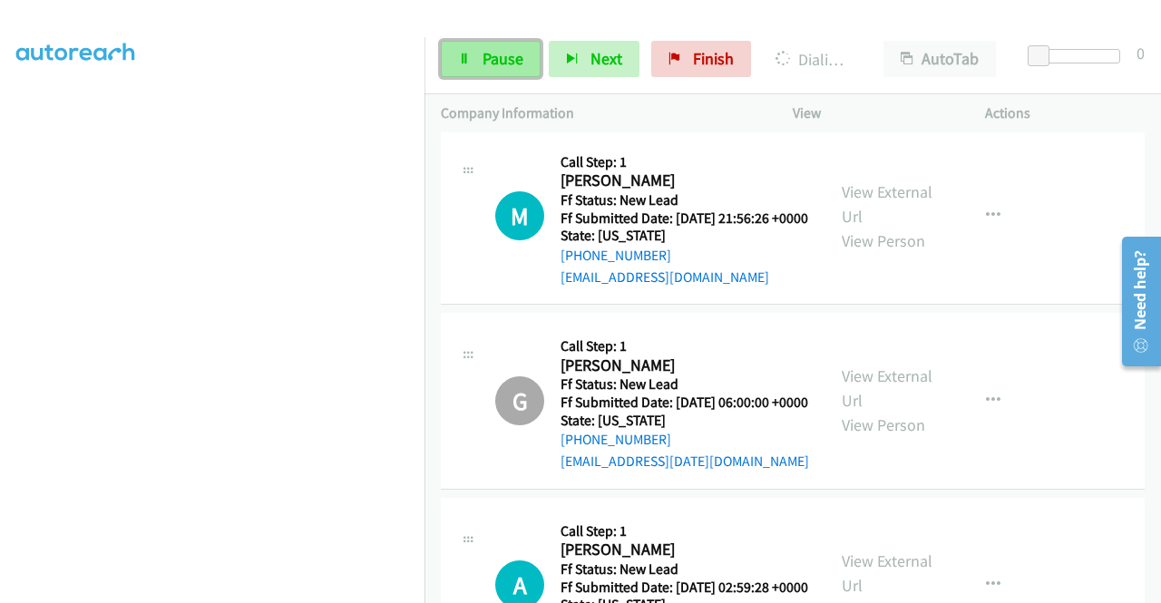
click at [483, 52] on span "Pause" at bounding box center [503, 58] width 41 height 21
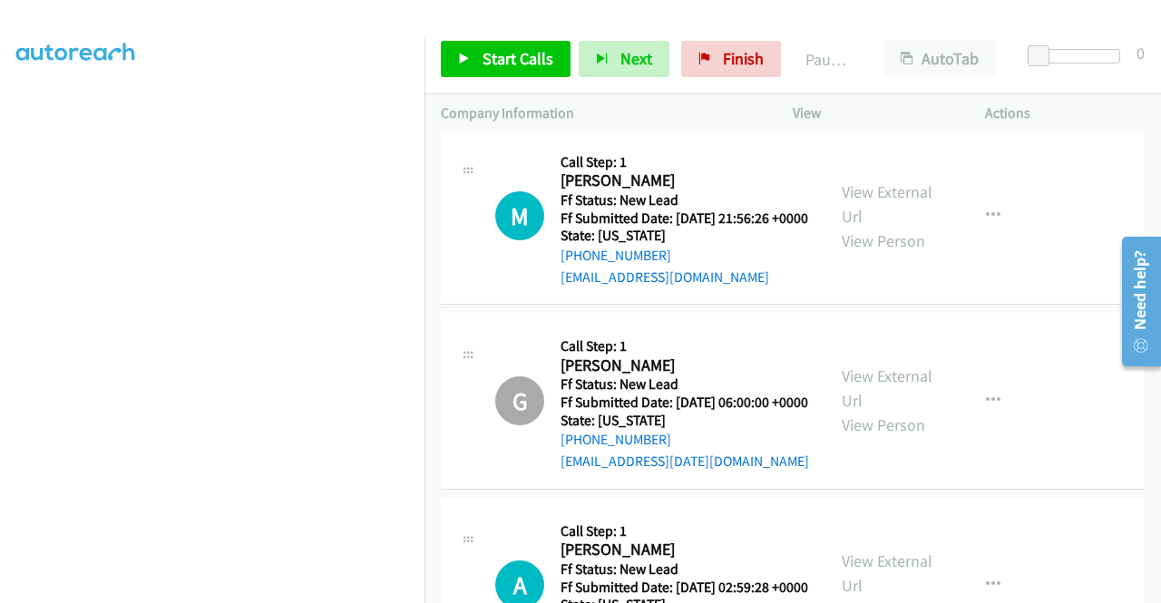
scroll to position [51, 0]
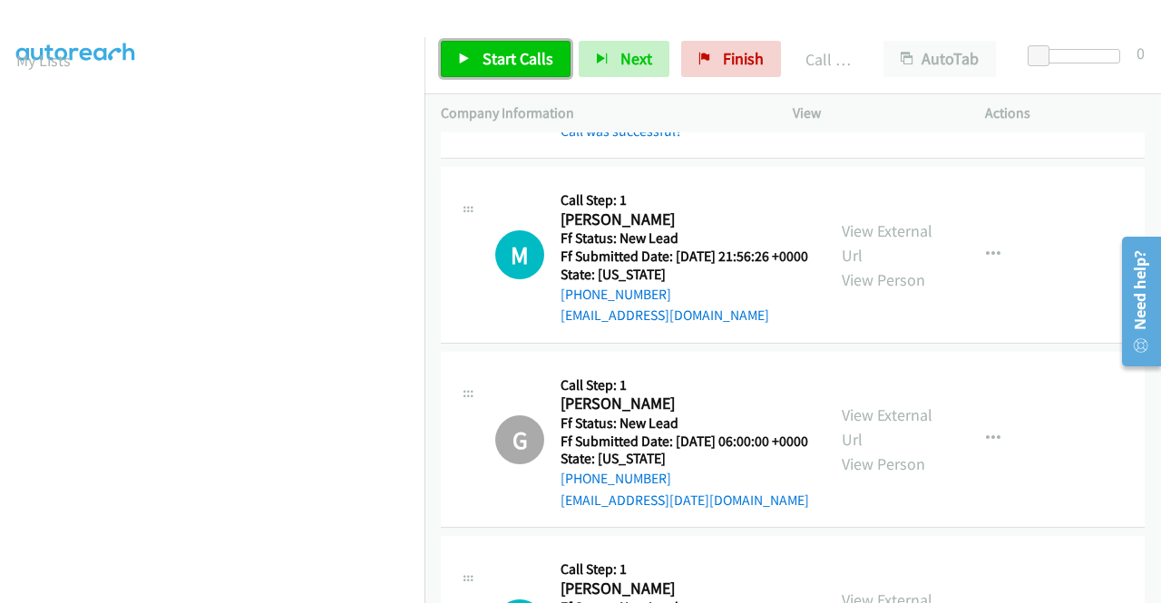
click at [536, 68] on span "Start Calls" at bounding box center [518, 58] width 71 height 21
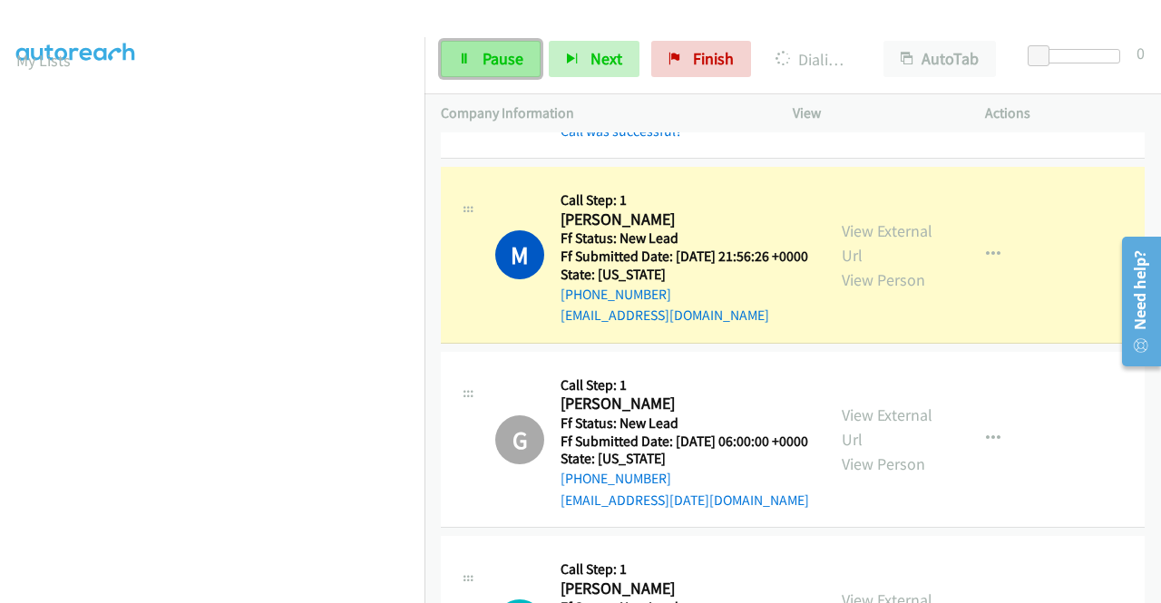
click at [501, 69] on link "Pause" at bounding box center [491, 59] width 100 height 36
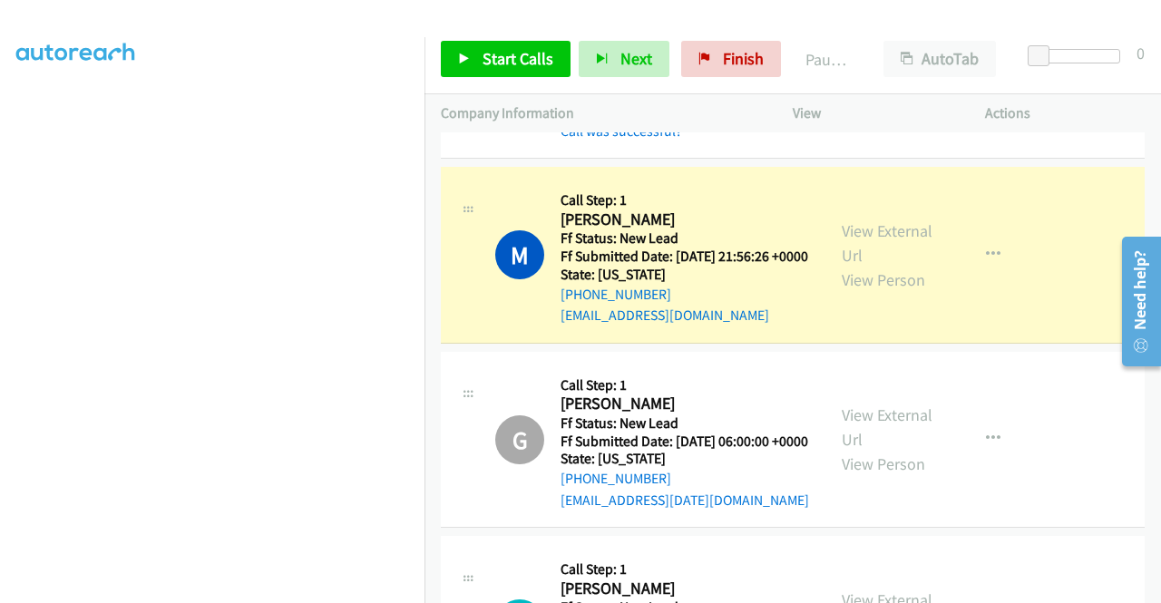
scroll to position [0, 0]
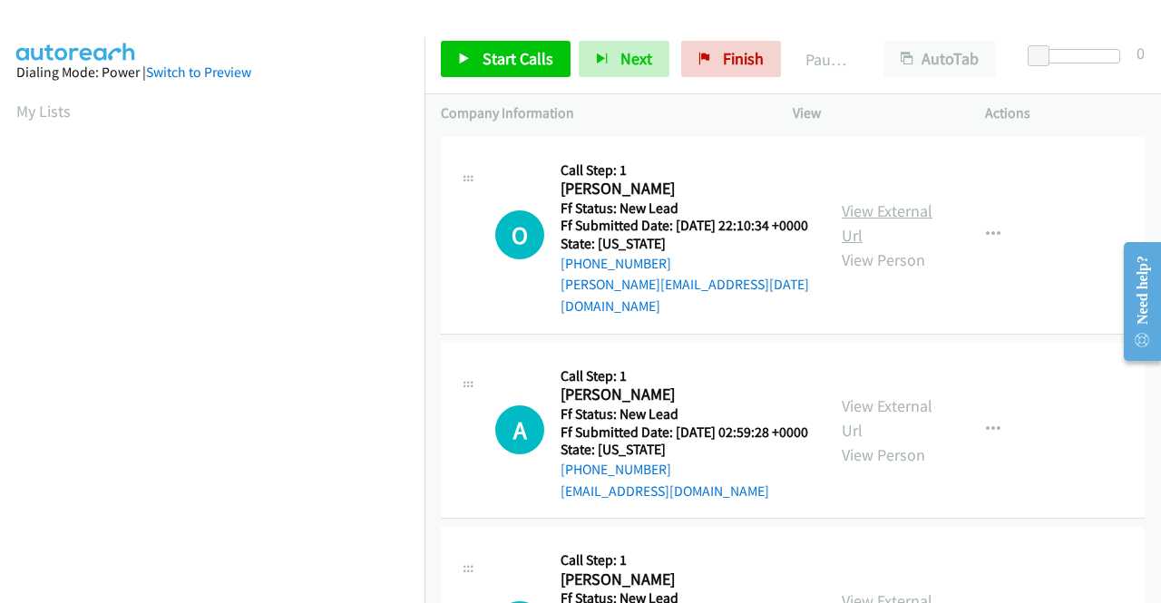
click at [884, 200] on link "View External Url" at bounding box center [887, 222] width 91 height 45
click at [911, 417] on link "View External Url" at bounding box center [887, 418] width 91 height 45
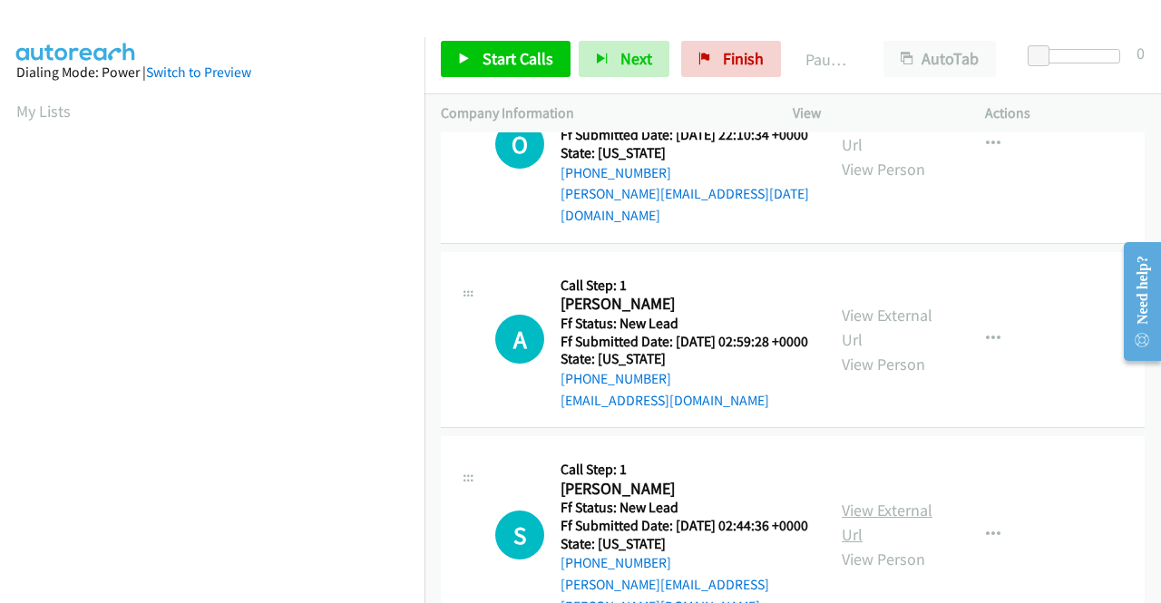
click at [855, 520] on link "View External Url" at bounding box center [887, 522] width 91 height 45
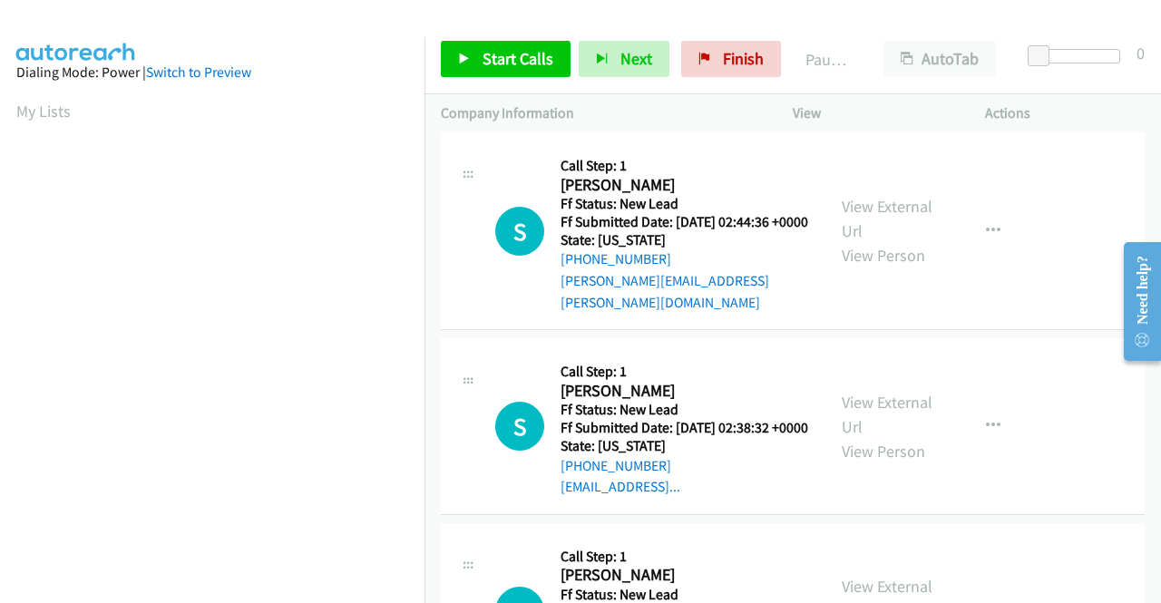
scroll to position [454, 0]
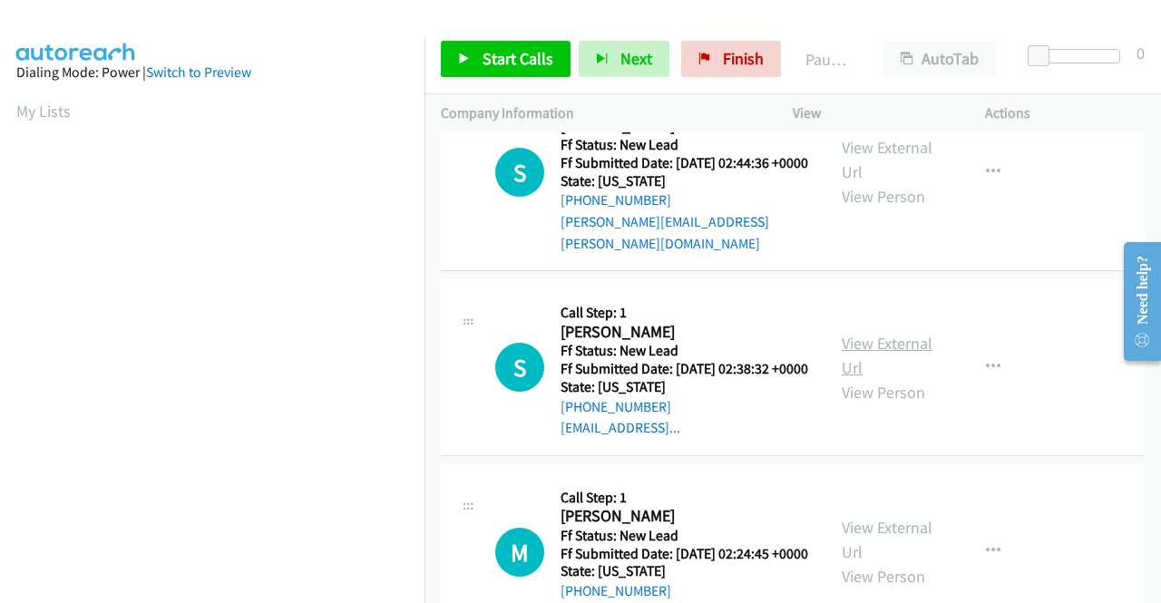
click at [856, 362] on link "View External Url" at bounding box center [887, 355] width 91 height 45
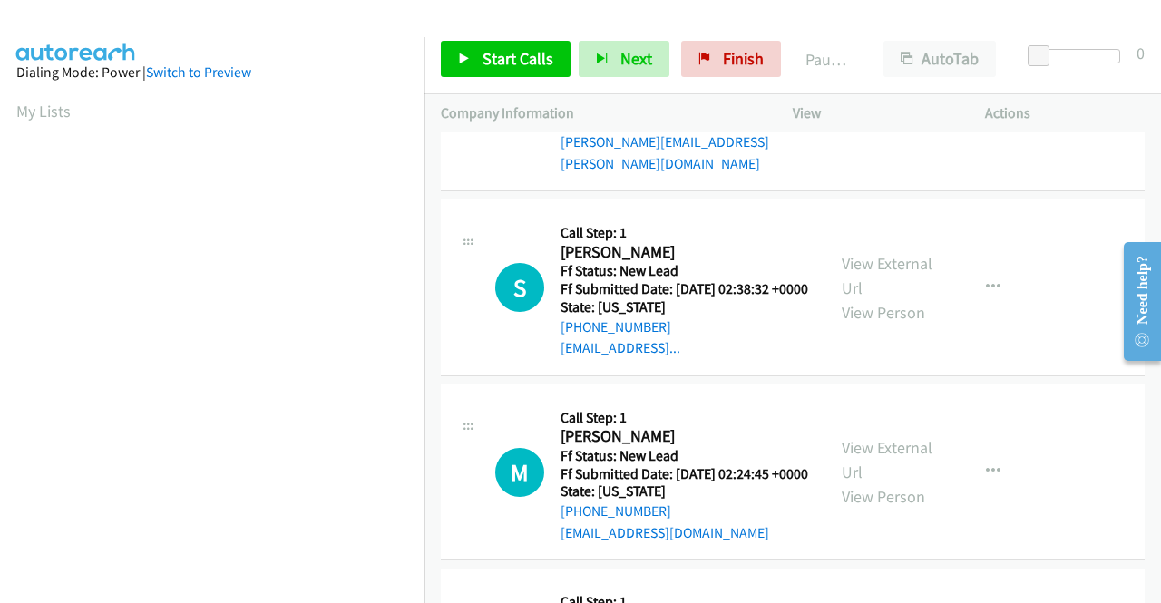
scroll to position [635, 0]
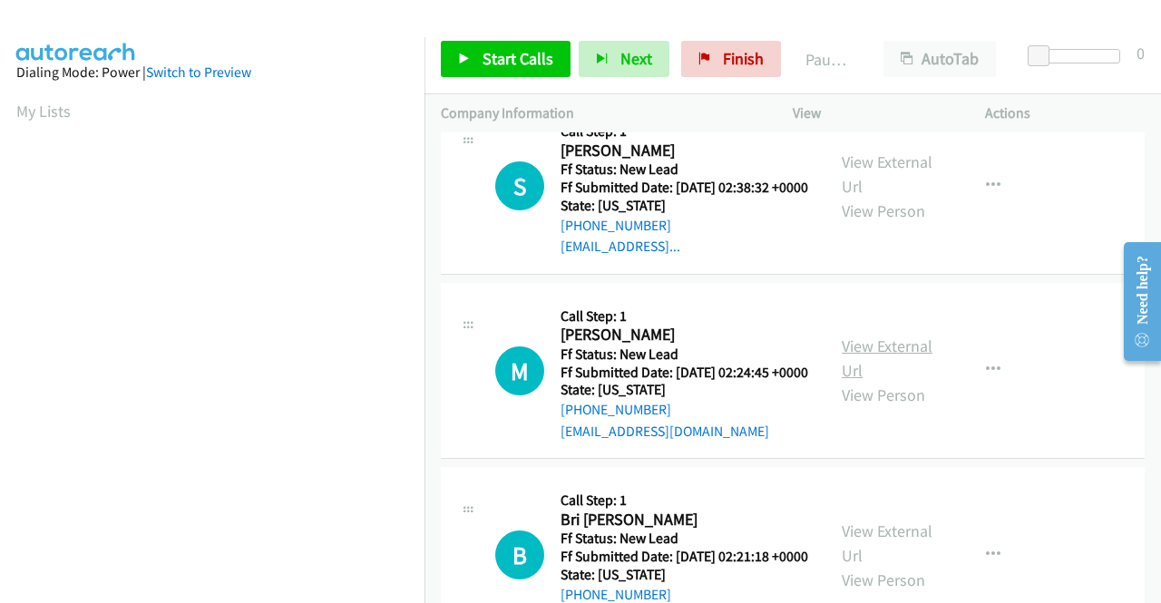
click at [856, 381] on link "View External Url" at bounding box center [887, 358] width 91 height 45
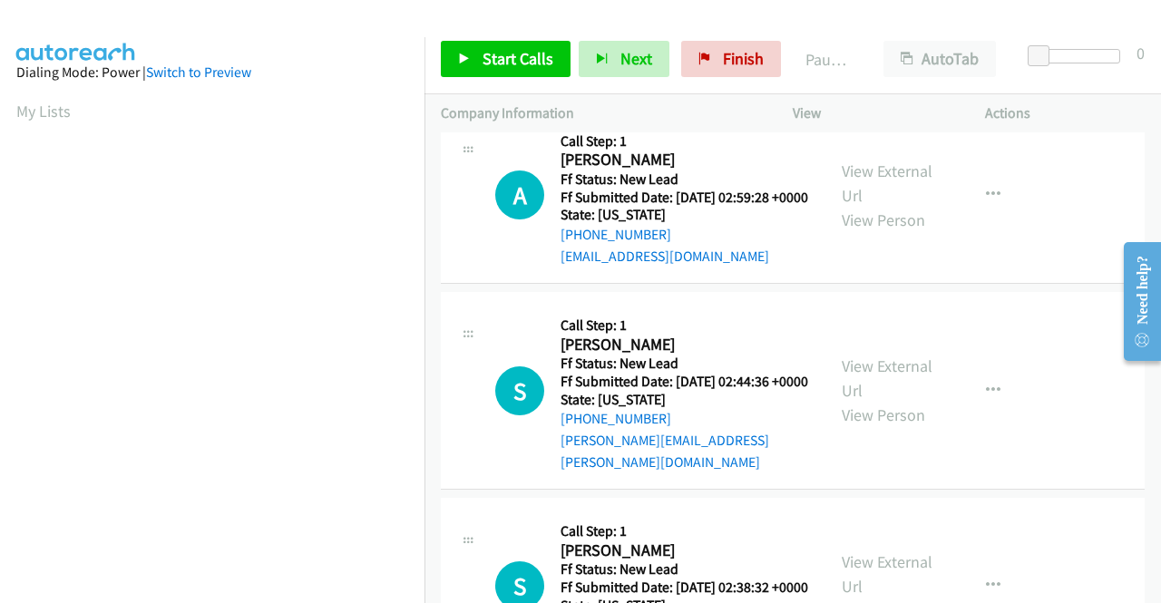
scroll to position [0, 0]
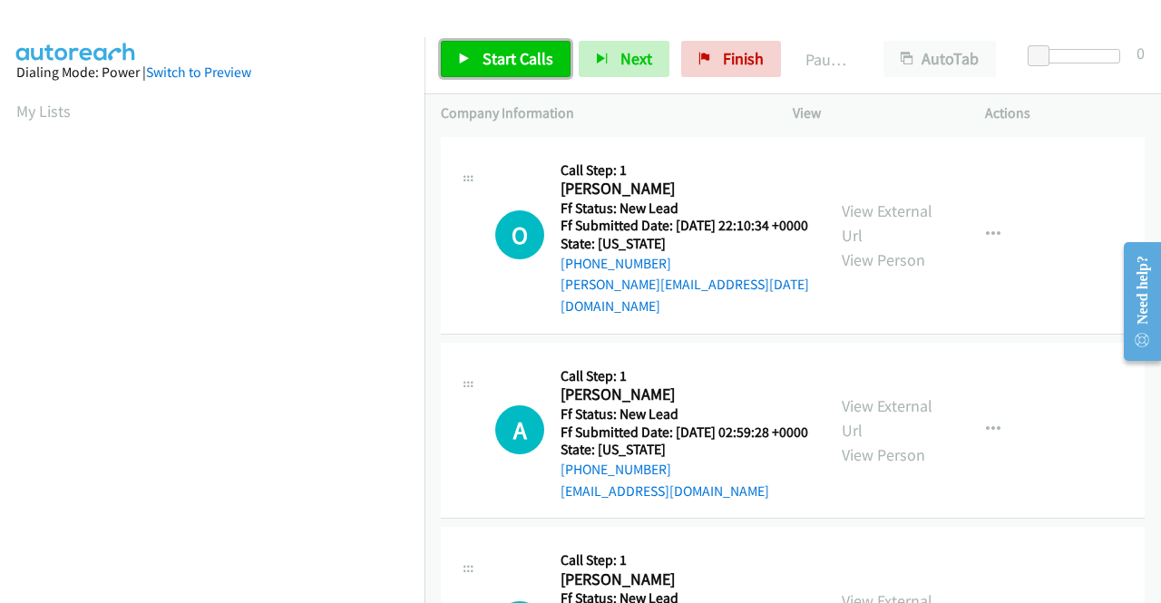
click at [479, 64] on link "Start Calls" at bounding box center [506, 59] width 130 height 36
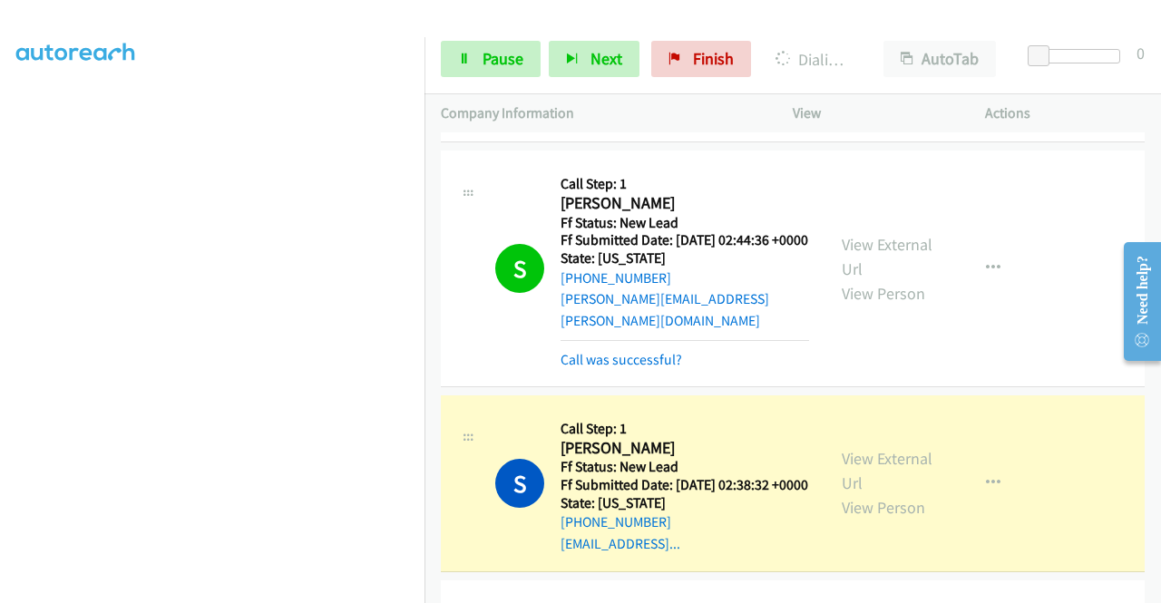
scroll to position [544, 0]
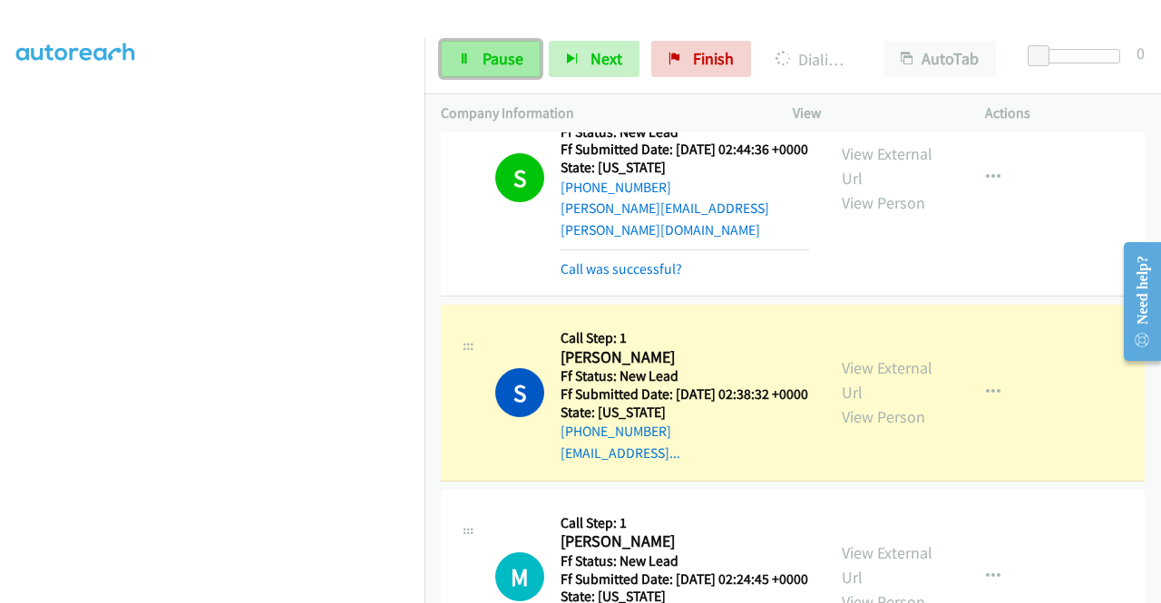
click at [512, 62] on span "Pause" at bounding box center [503, 58] width 41 height 21
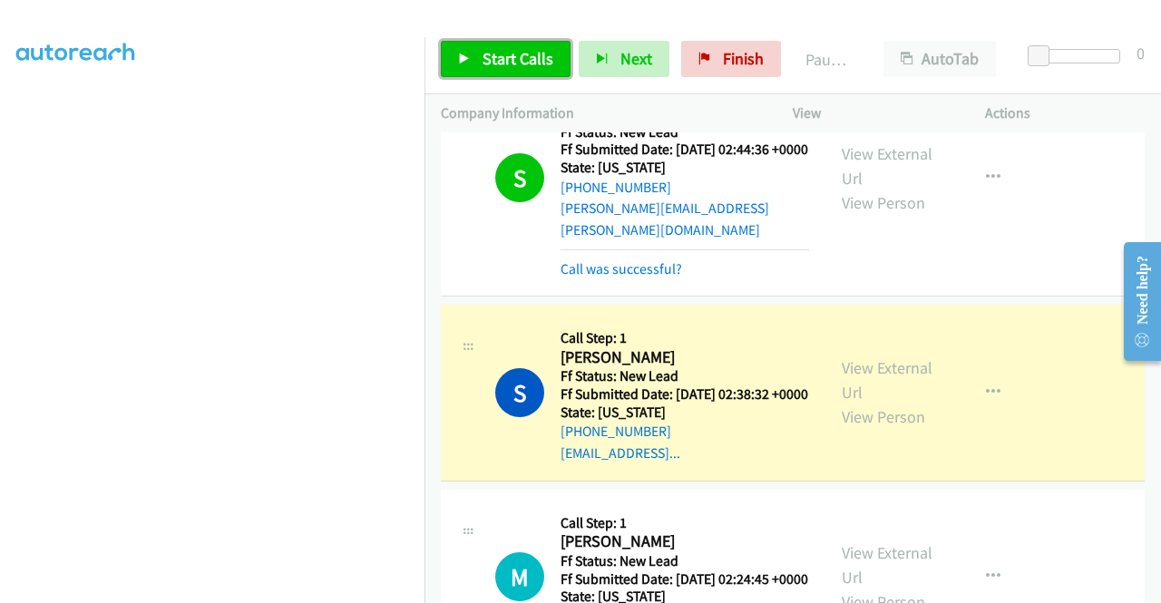
click at [548, 56] on span "Start Calls" at bounding box center [518, 58] width 71 height 21
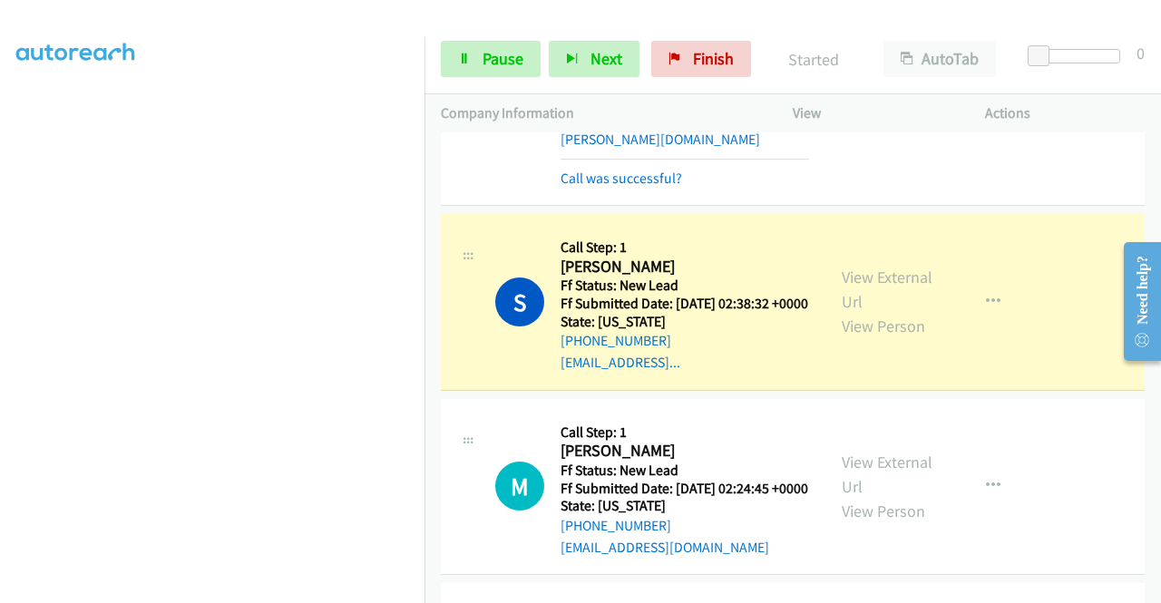
scroll to position [726, 0]
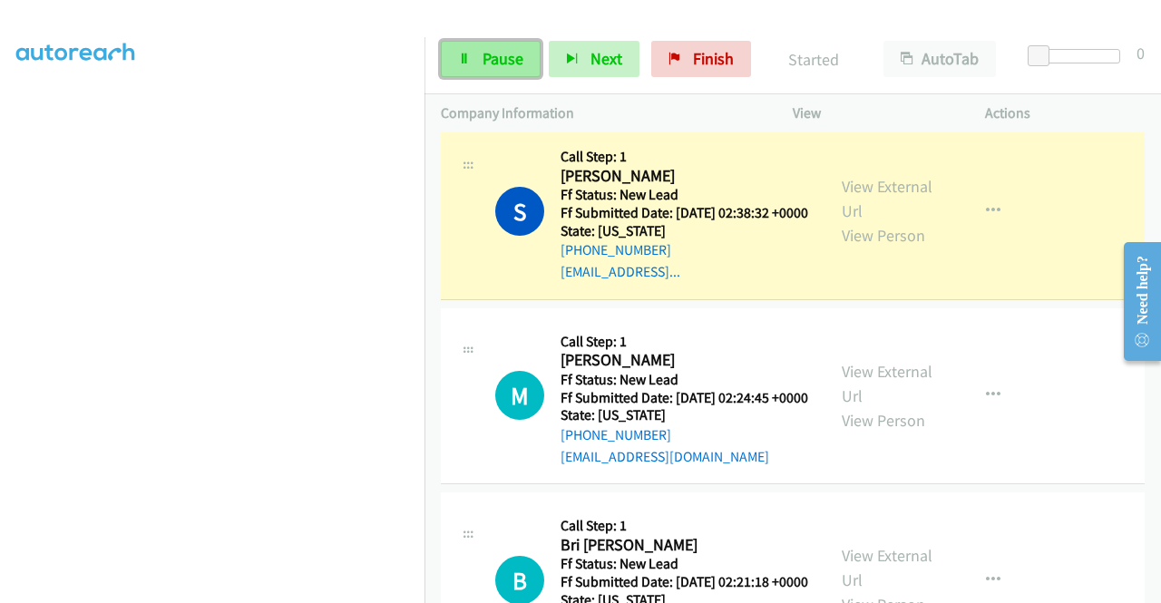
click at [464, 64] on icon at bounding box center [464, 60] width 13 height 13
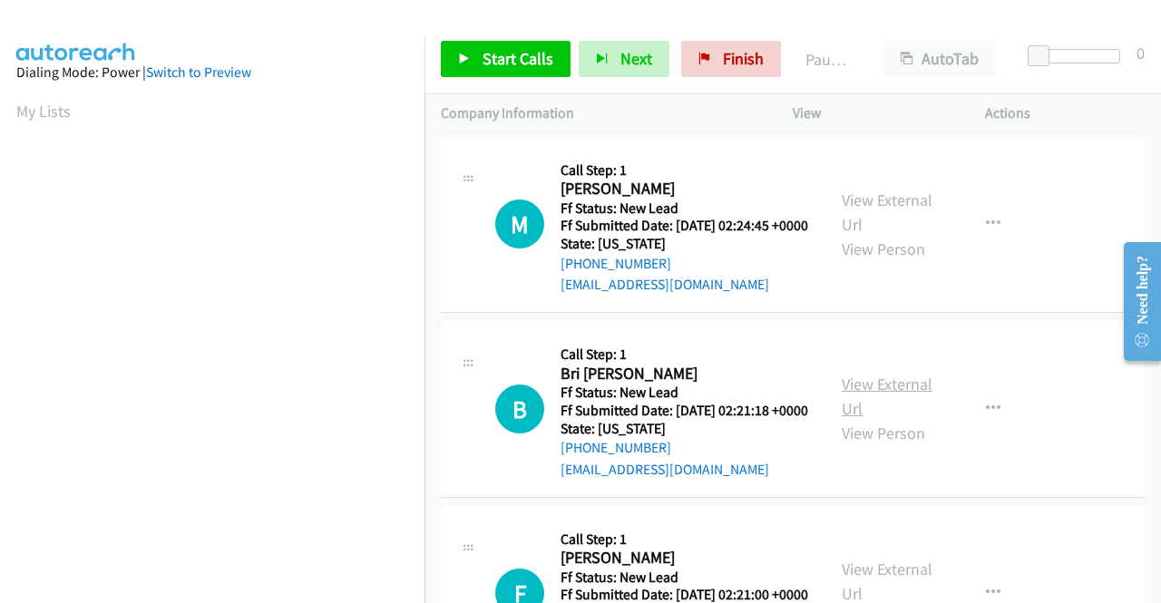
click at [900, 415] on link "View External Url" at bounding box center [887, 396] width 91 height 45
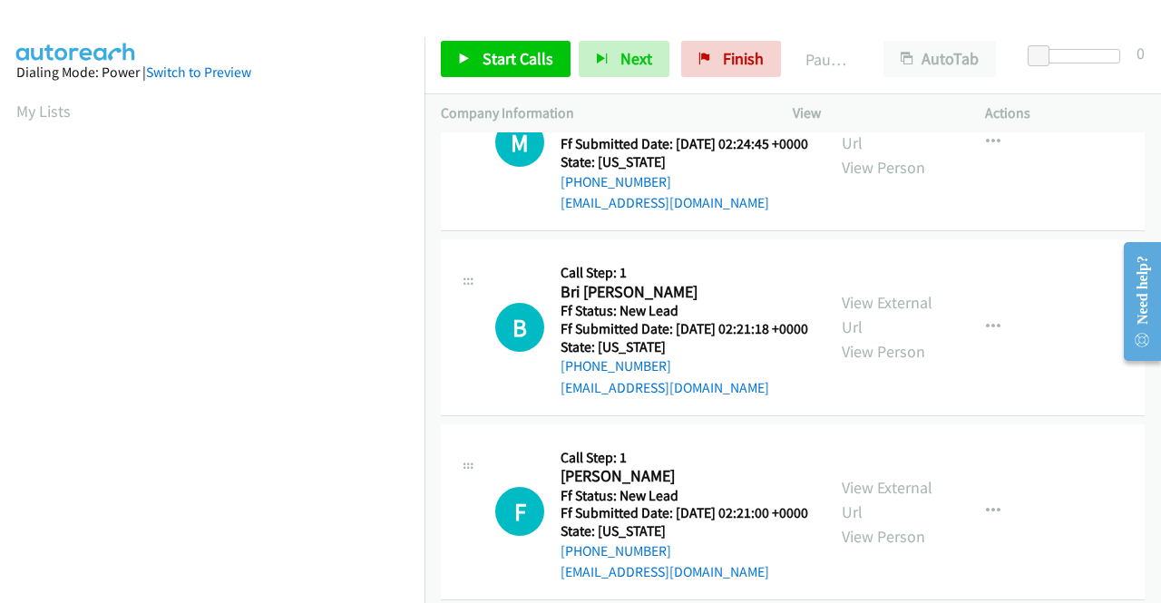
scroll to position [181, 0]
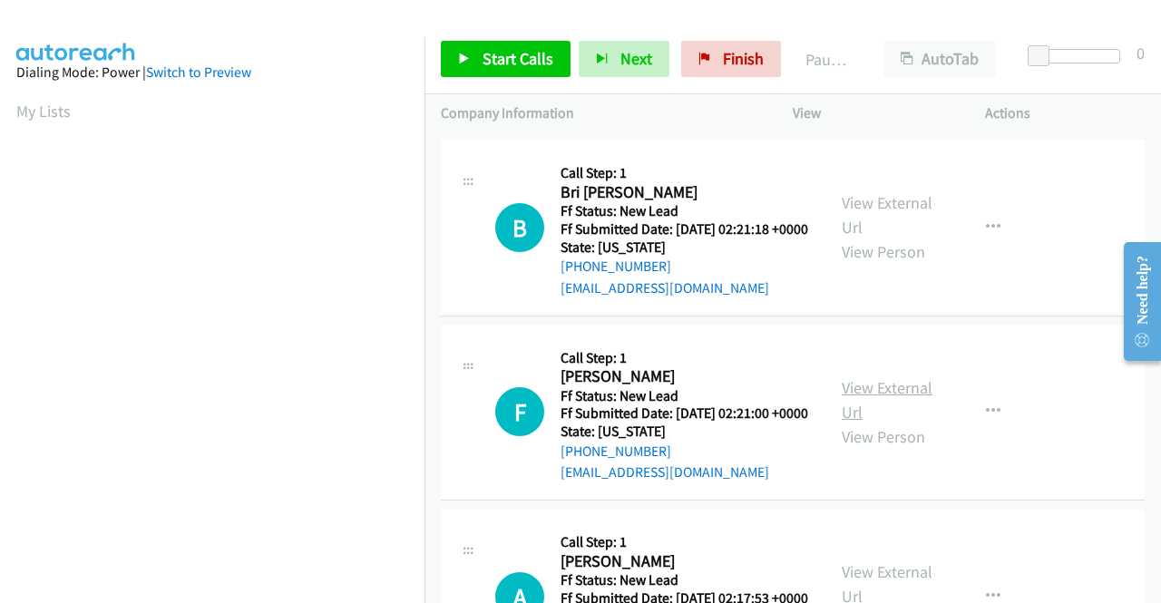
click at [891, 423] on link "View External Url" at bounding box center [887, 399] width 91 height 45
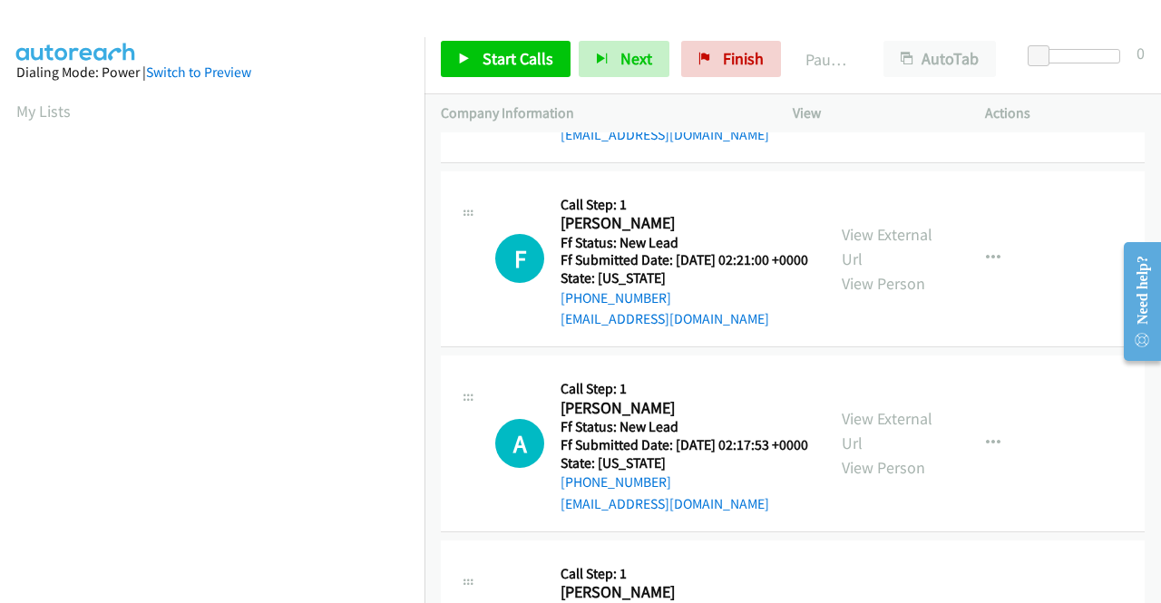
scroll to position [363, 0]
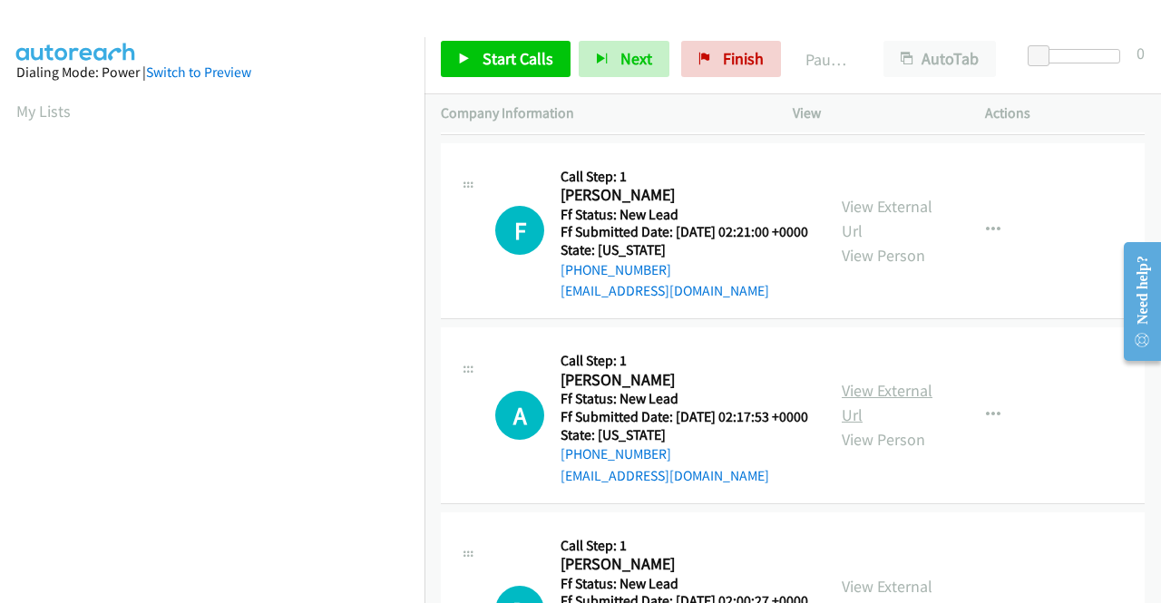
click at [870, 425] on link "View External Url" at bounding box center [887, 402] width 91 height 45
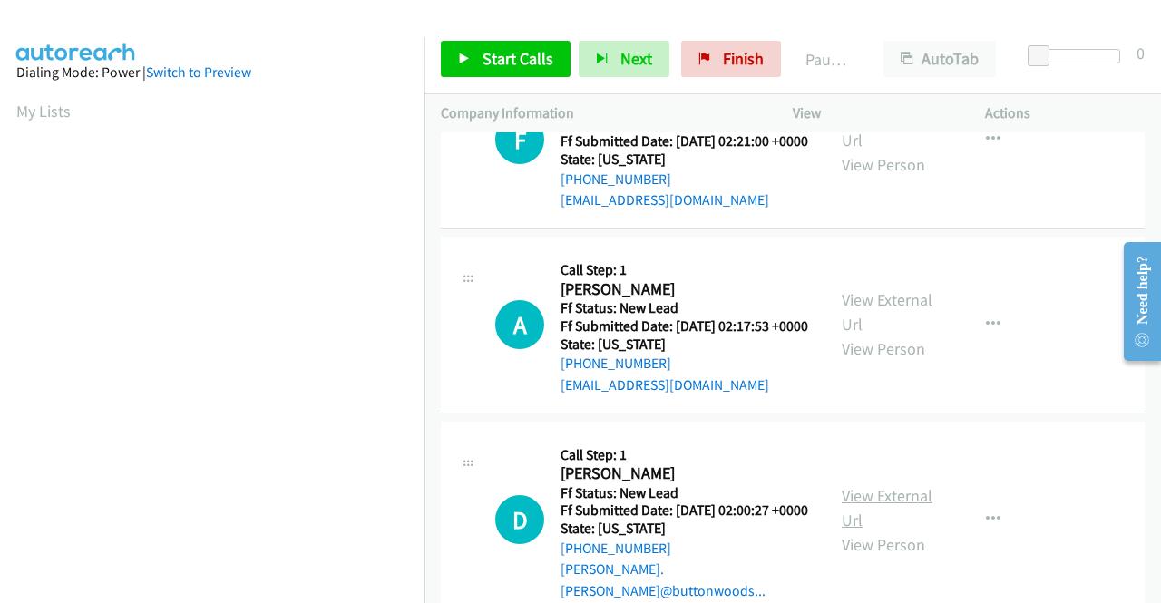
click at [867, 531] on link "View External Url" at bounding box center [887, 507] width 91 height 45
click at [484, 52] on span "Start Calls" at bounding box center [518, 58] width 71 height 21
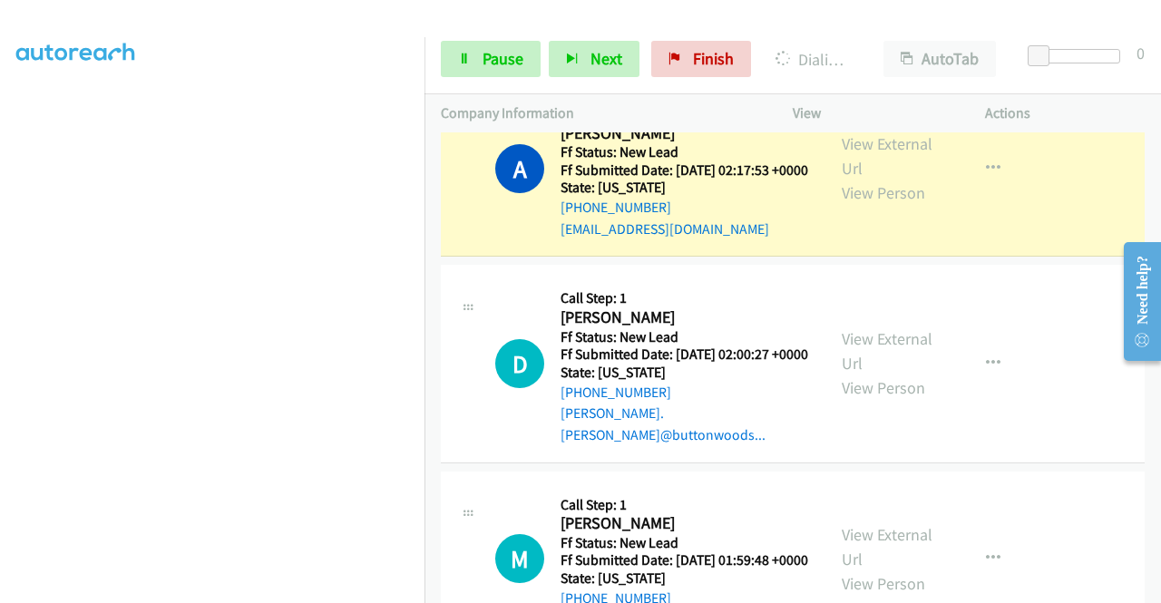
scroll to position [0, 0]
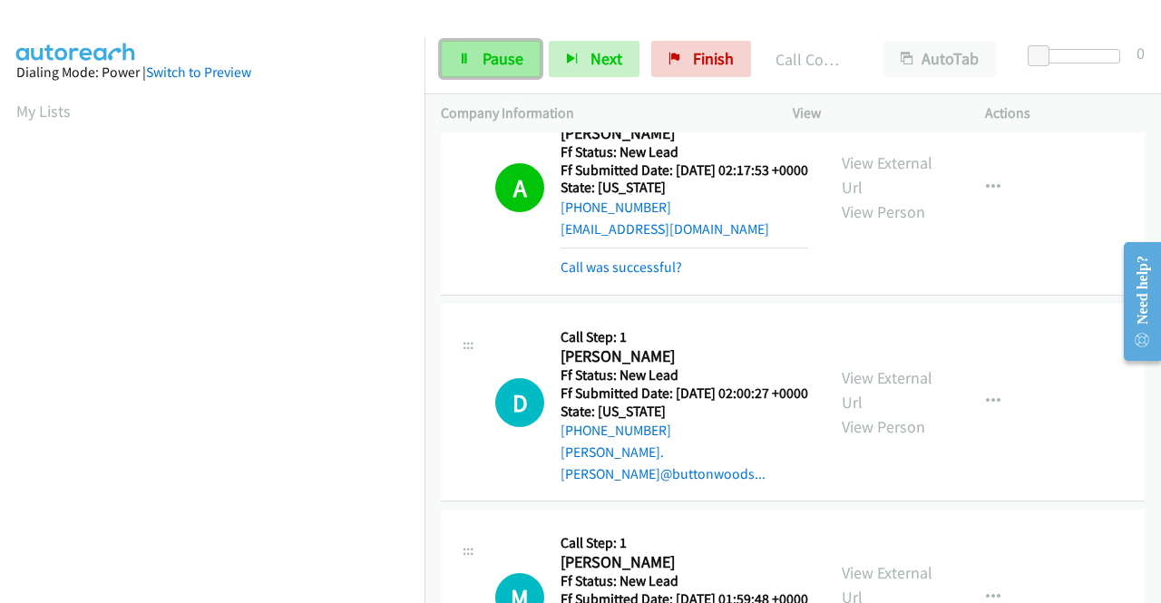
click at [490, 56] on span "Pause" at bounding box center [503, 58] width 41 height 21
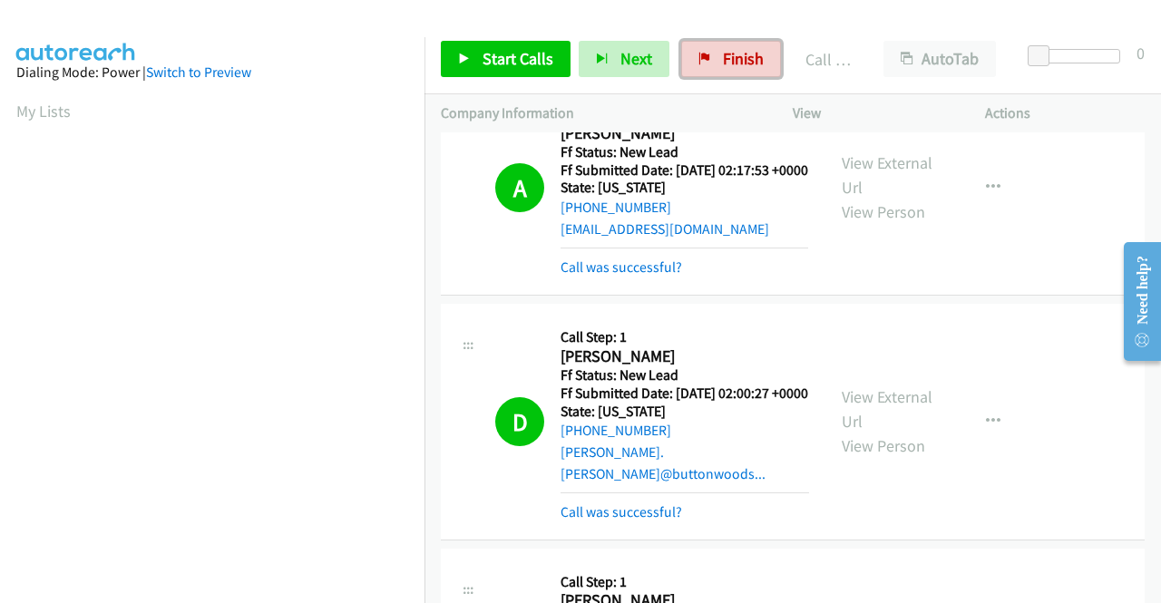
drag, startPoint x: 690, startPoint y: 59, endPoint x: 662, endPoint y: 88, distance: 40.4
click at [690, 59] on link "Finish" at bounding box center [731, 59] width 100 height 36
